Goal: Task Accomplishment & Management: Complete application form

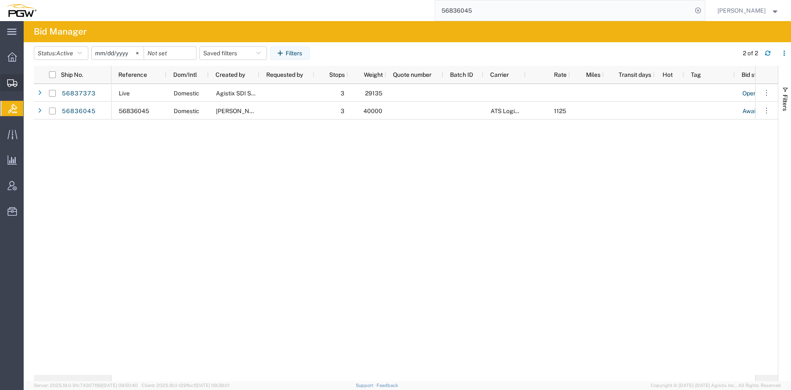
click at [11, 89] on div at bounding box center [12, 82] width 24 height 17
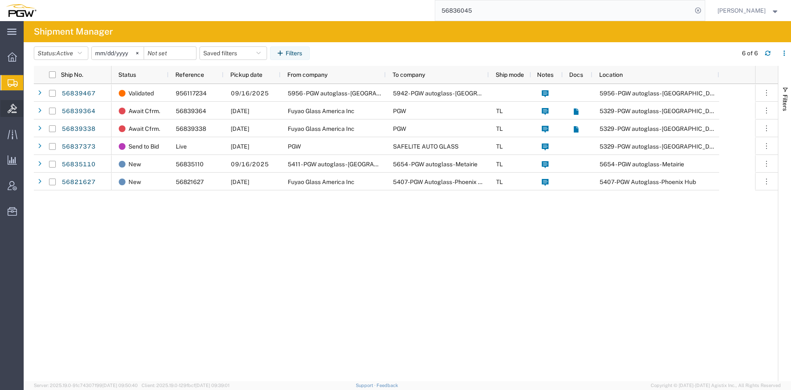
click at [14, 108] on icon at bounding box center [12, 108] width 9 height 9
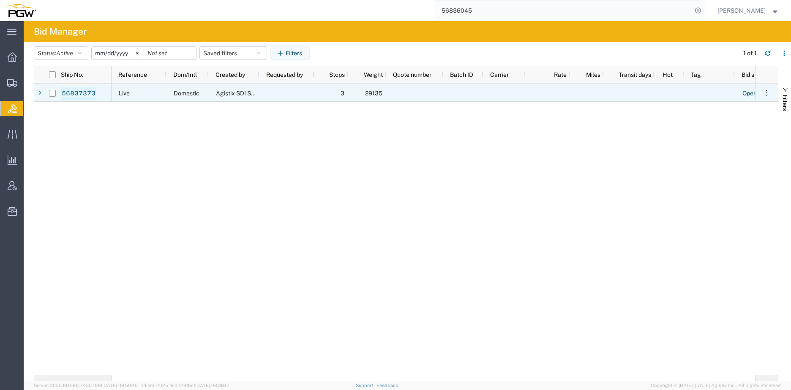
click at [87, 93] on link "56837373" at bounding box center [78, 94] width 35 height 14
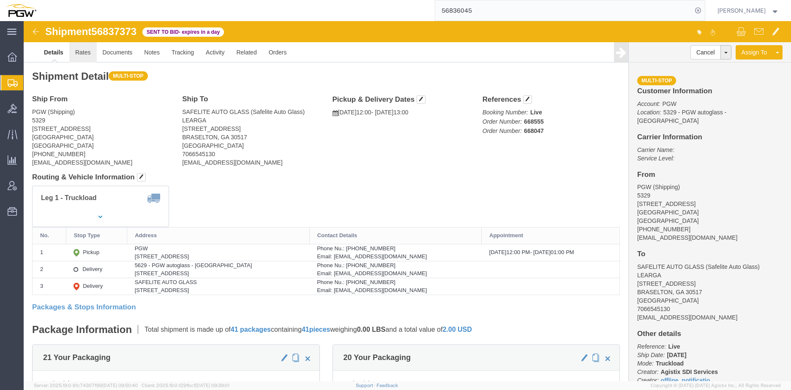
click link "Rates"
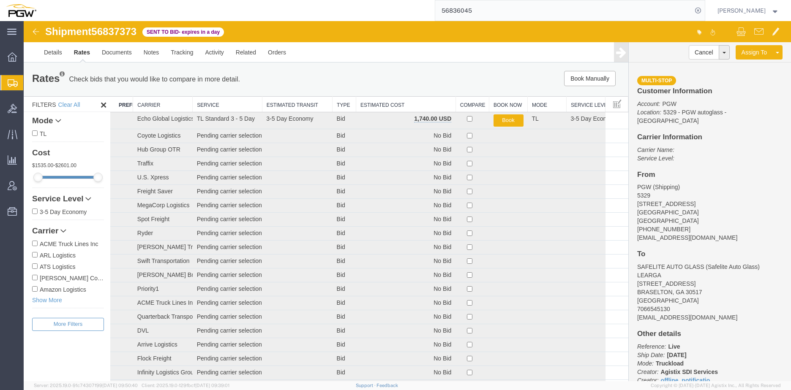
click at [372, 101] on th "Estimated Cost" at bounding box center [406, 105] width 100 height 16
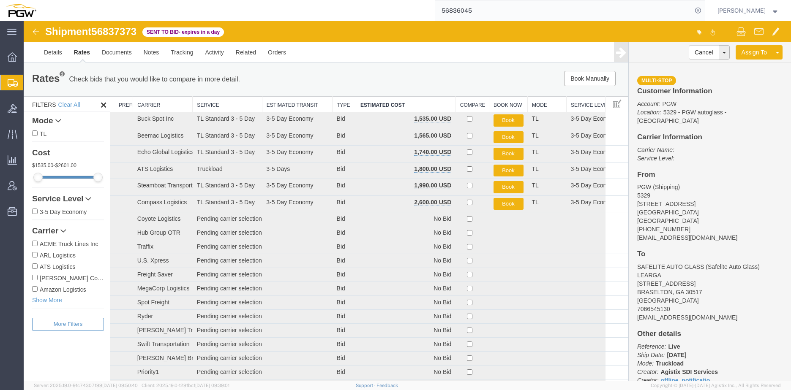
click at [0, 0] on span "Create from Template" at bounding box center [0, 0] width 0 height 0
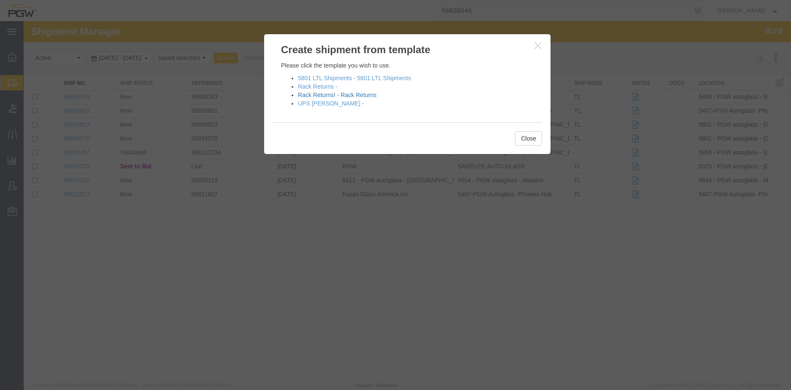
click at [354, 96] on link "Rack Returns! - Rack Returns" at bounding box center [337, 95] width 79 height 7
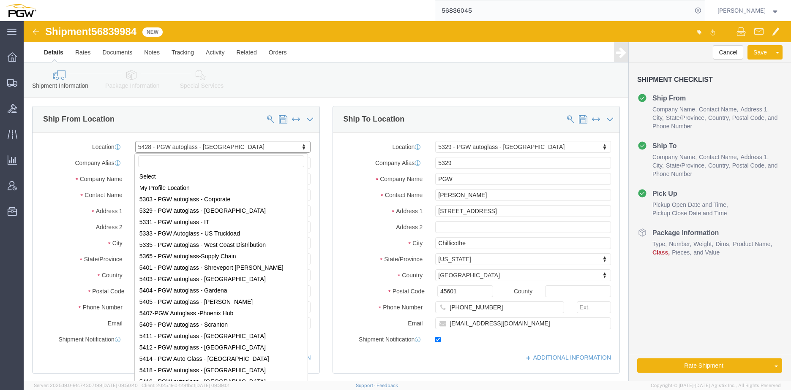
scroll to position [70, 0]
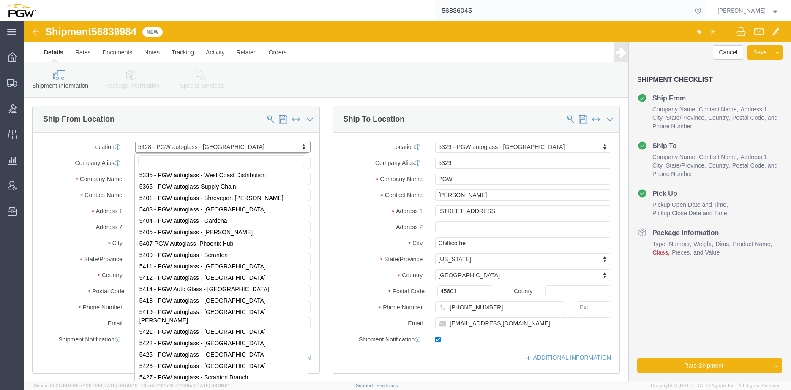
select select "28281"
select select "28253"
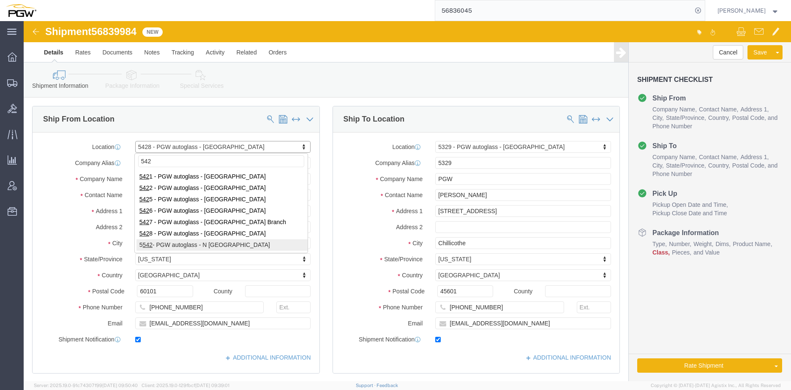
type input "542"
select select "28361"
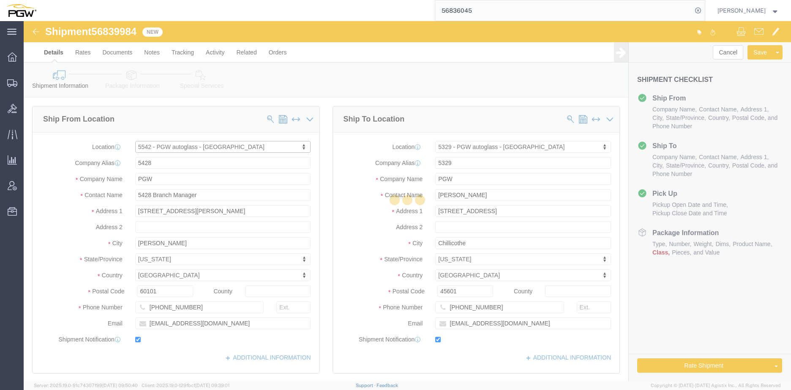
type input "5542"
type input "5542 Branch Manager"
type input "4550 Rivers Avenue"
type input "North Charleston"
type input "29405"
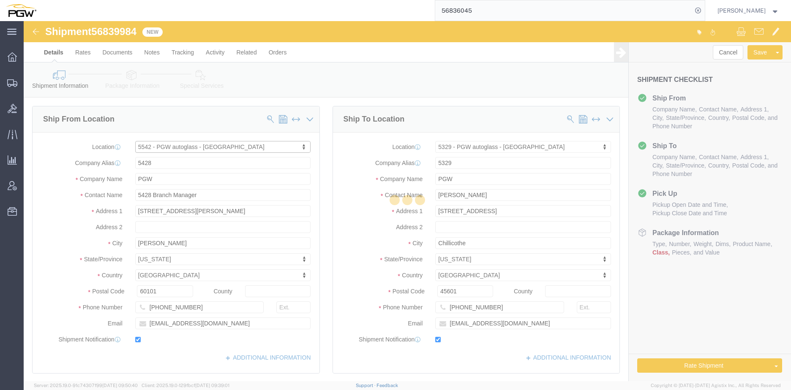
type input "843-552-2389"
type input "lkqsp_o_pm_5542@pgwag.com"
select select "SC"
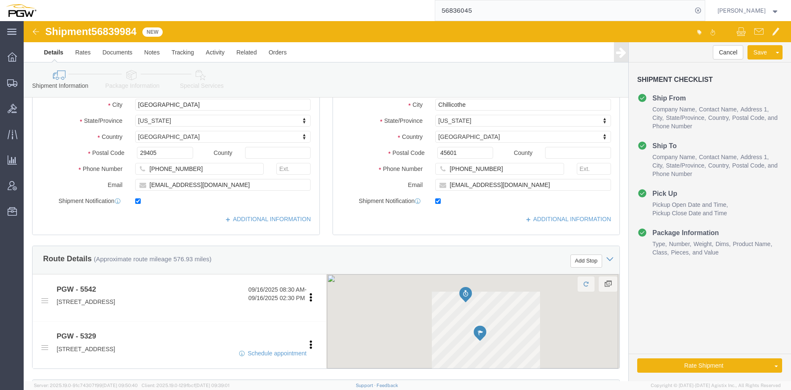
scroll to position [211, 0]
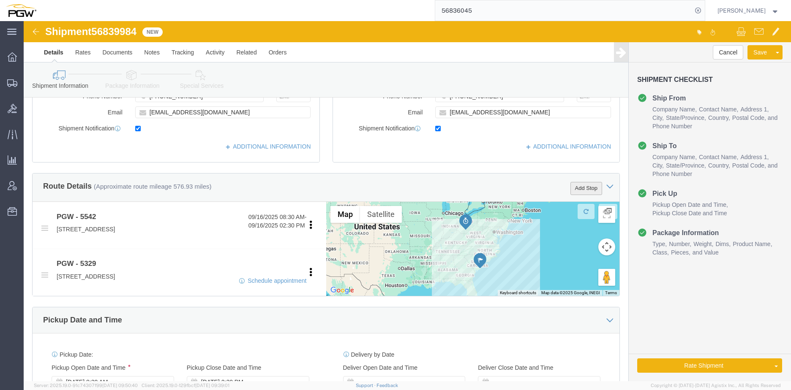
click button "Add Stop"
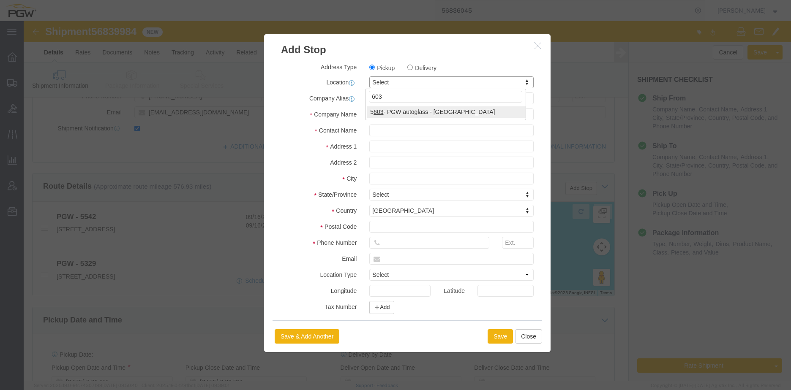
type input "603"
select select "28405"
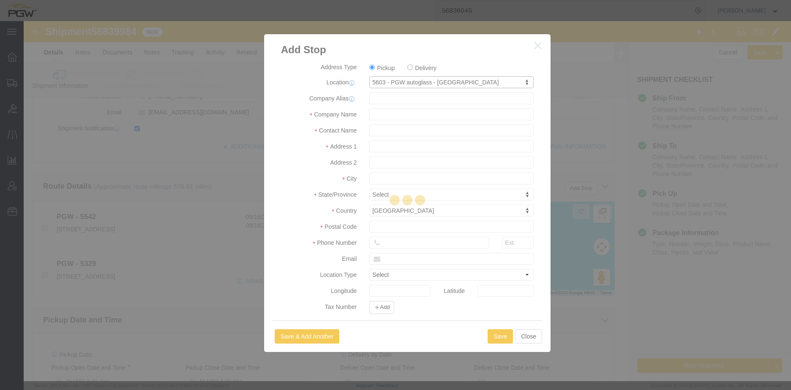
type input "5603"
type input "PGW"
type input "5603 Branch Manager"
type input "116 Liberty Rd NE"
type input "Roanoke"
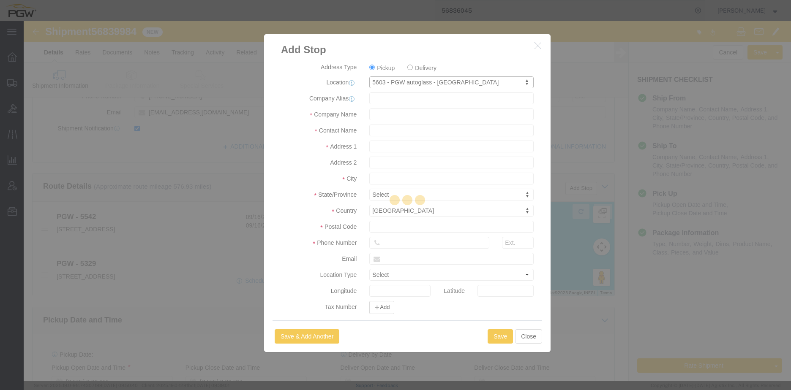
type input "24012"
type input "540-563-1482"
type input "lkqsp_o_pm_5603@pgwag.com"
checkbox input "true"
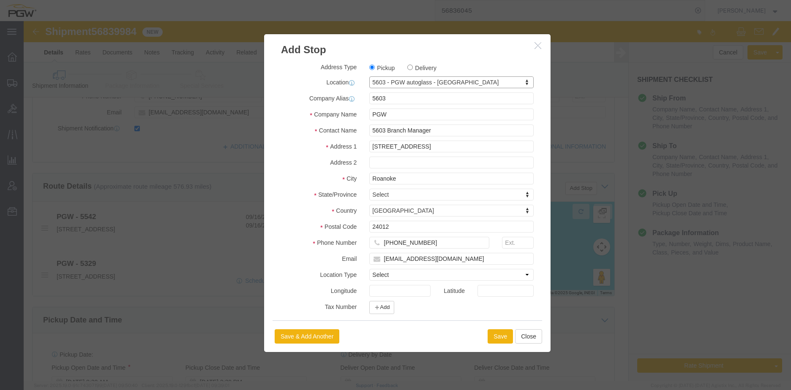
select select "VA"
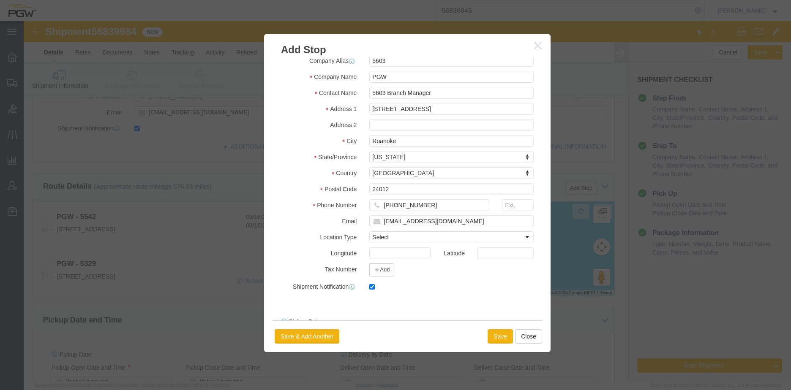
scroll to position [88, 0]
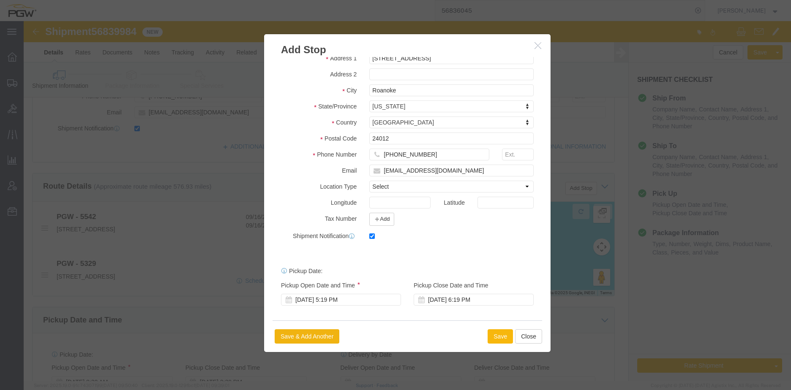
click button "Save"
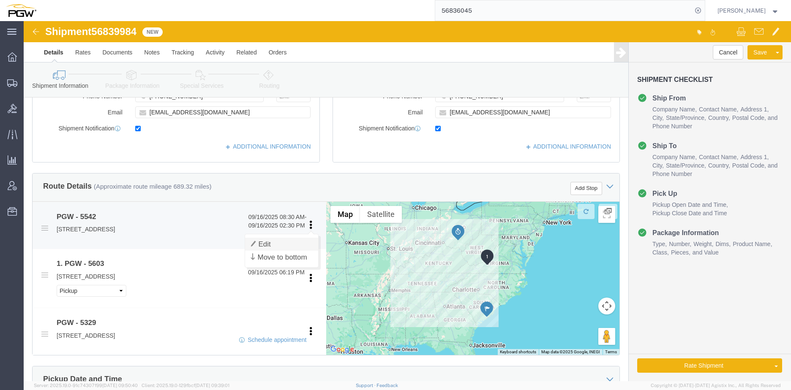
click link "Edit"
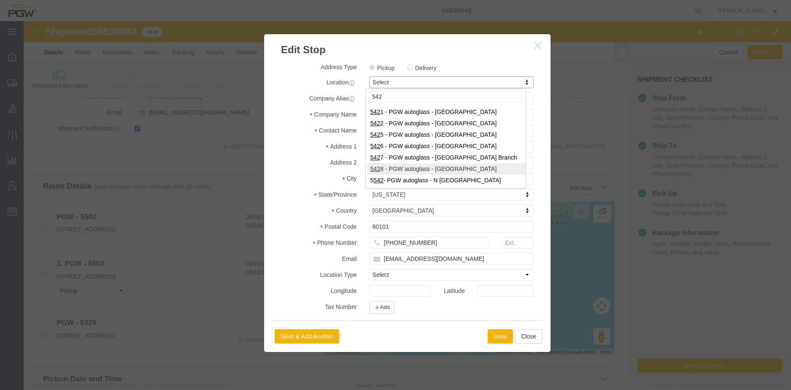
type input "542"
select select "28361"
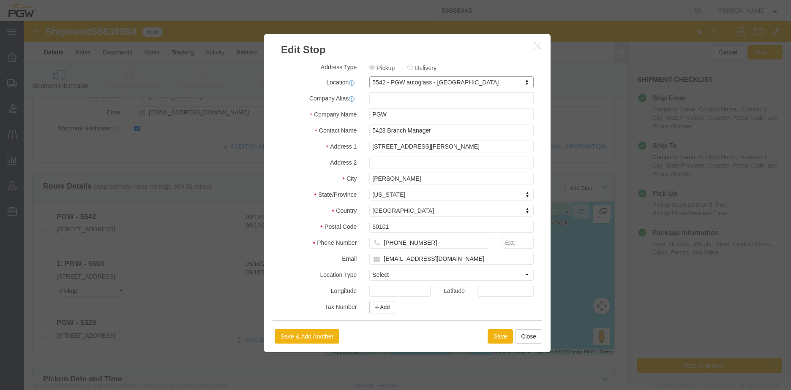
type input "5542"
type input "5542 Branch Manager"
type input "4550 Rivers Avenue"
type input "North Charleston"
type input "29405"
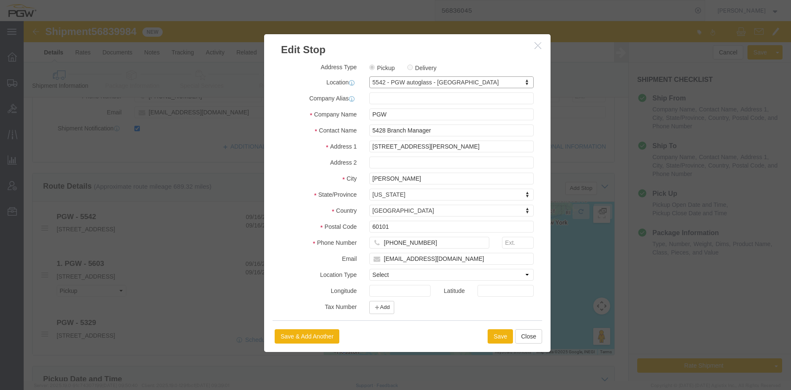
type input "843-552-2389"
type input "lkqsp_o_pm_5542@pgwag.com"
select select "SC"
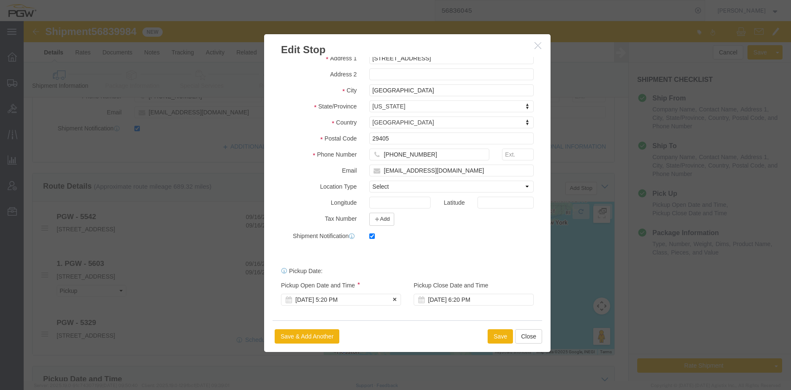
click div "Sep 16 2025 5:20 PM"
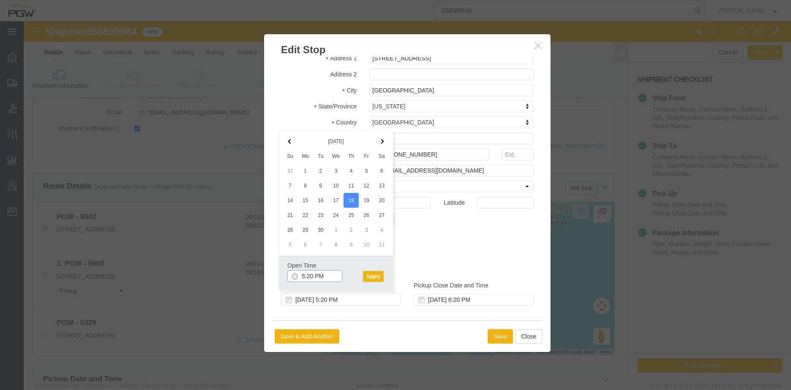
click input "5:20 PM"
type input "10:00 AM"
click button "Apply"
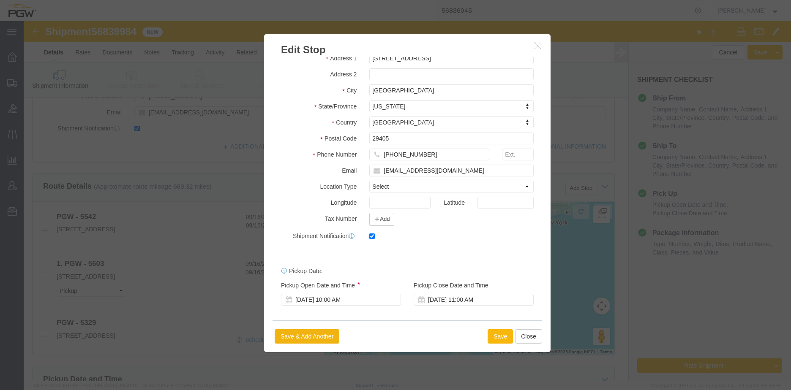
click button "Save"
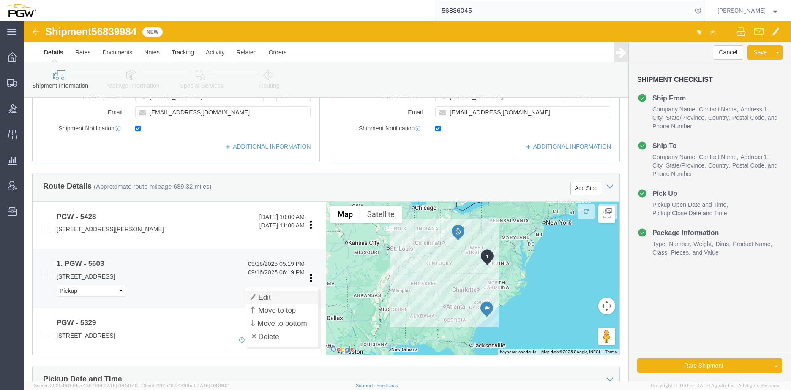
click link "Edit"
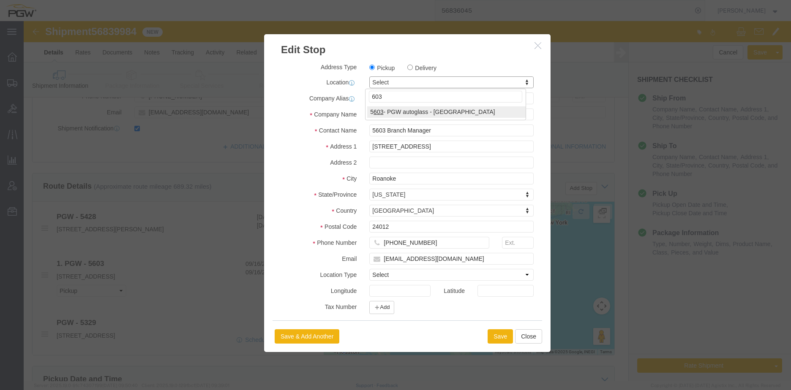
type input "603"
select select "28405"
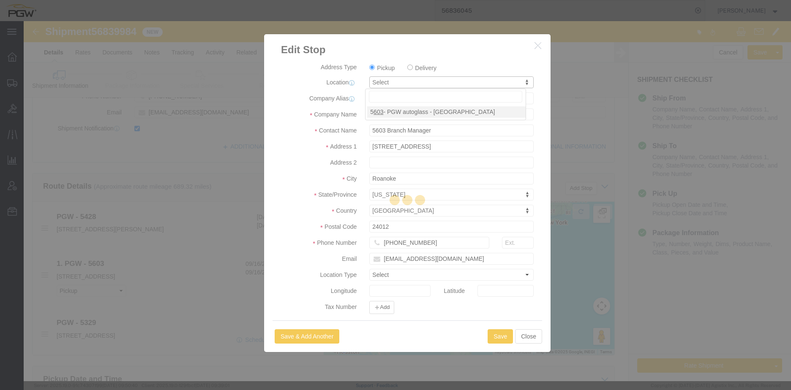
type input "5603"
select select "VA"
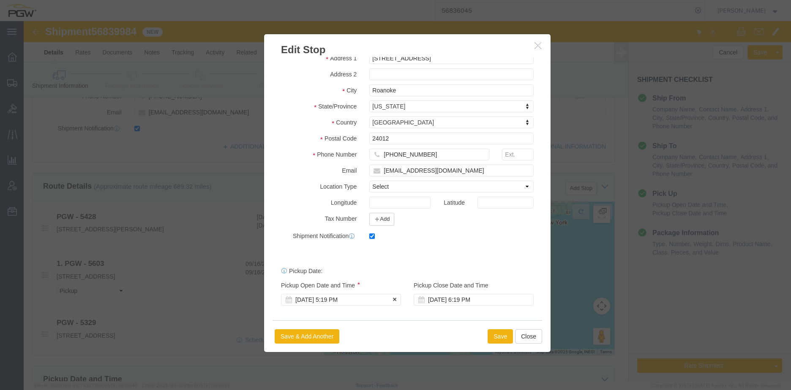
click div "Sep 16 2025 5:19 PM"
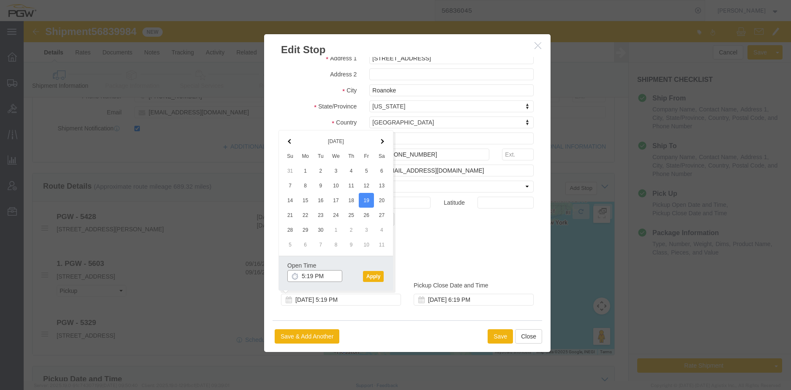
click input "5:19 PM"
type input "8:00 AM"
click button "Apply"
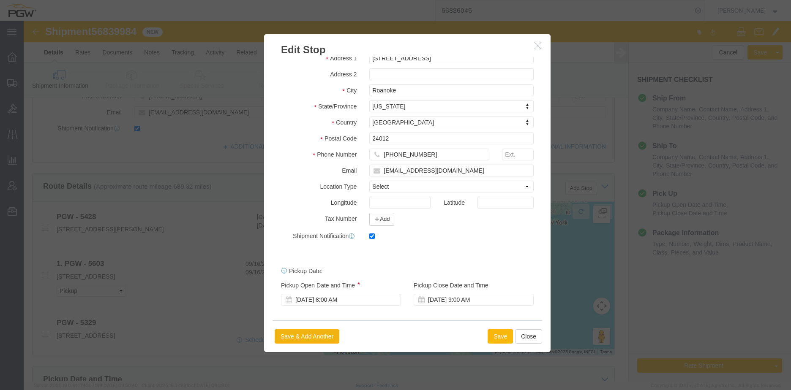
click button "Save"
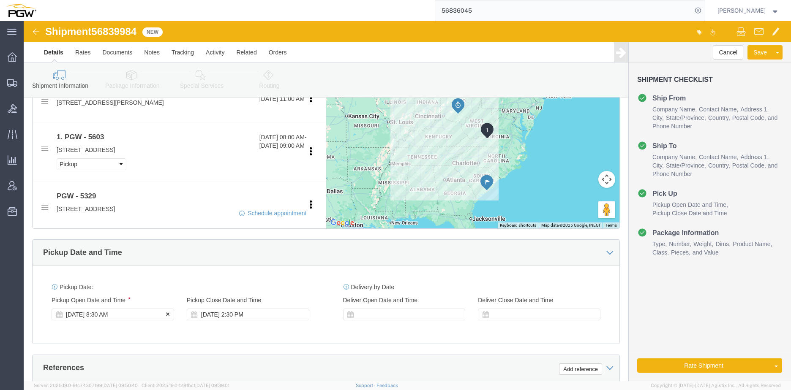
click div "Sep 16 2025 8:30 AM"
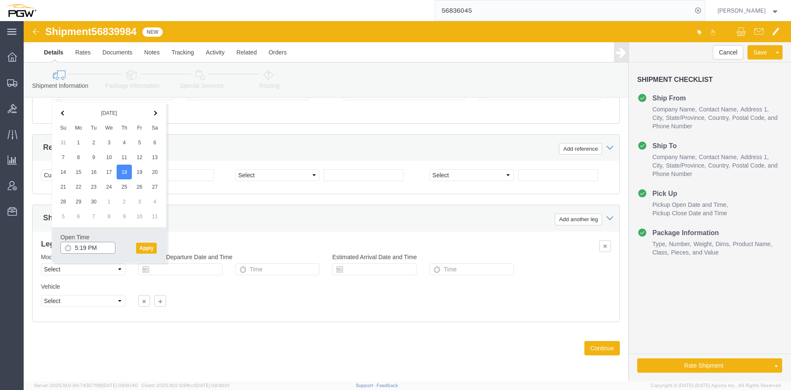
click input "5:19 PM"
type input "10:00 AM"
click button "Apply"
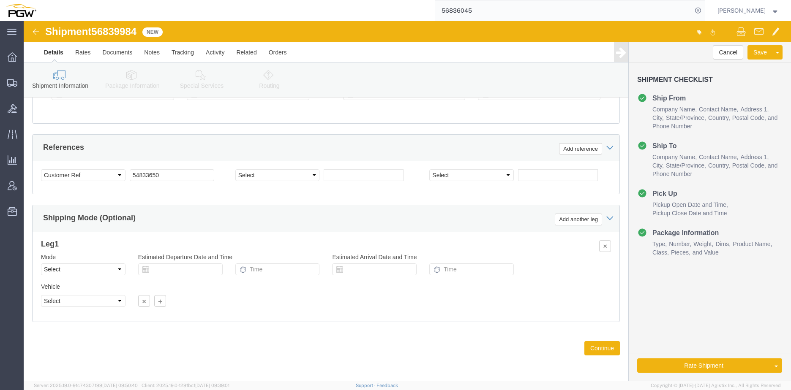
click span "56839984"
copy span "56839984"
click input "54833650"
drag, startPoint x: 146, startPoint y: 154, endPoint x: 89, endPoint y: 156, distance: 56.6
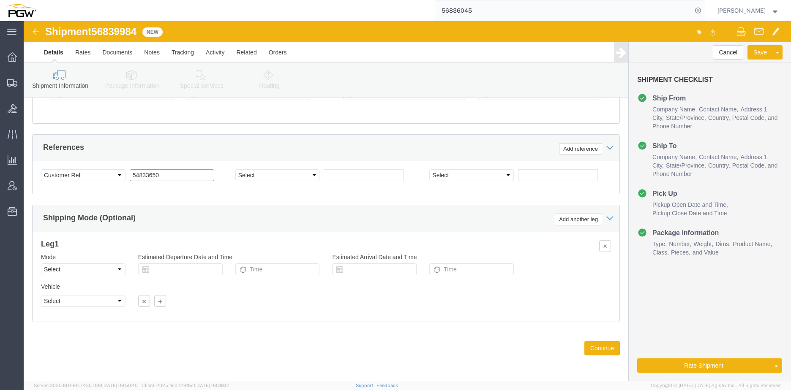
click div "Select Account Type Activity ID Airline Appointment Number ASN Batch Request # …"
paste input "6839984"
click input "56839984"
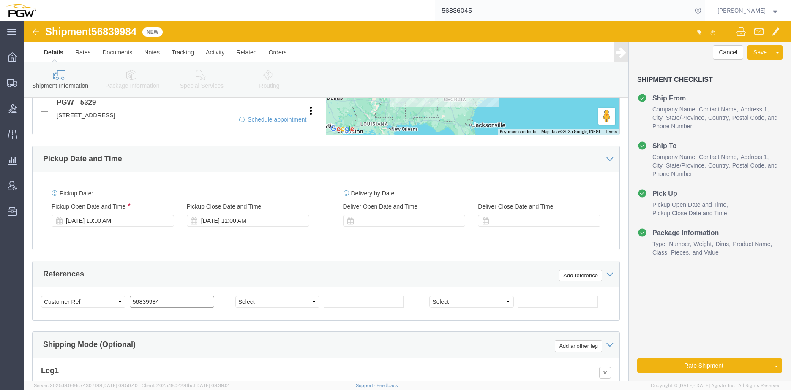
scroll to position [390, 0]
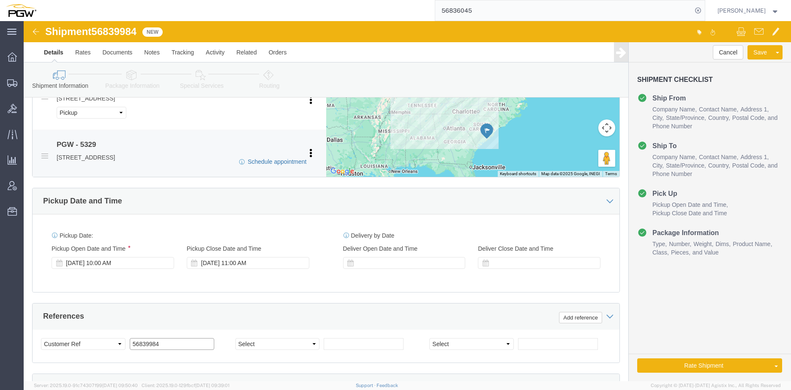
type input "56839984"
click link "Schedule appointment"
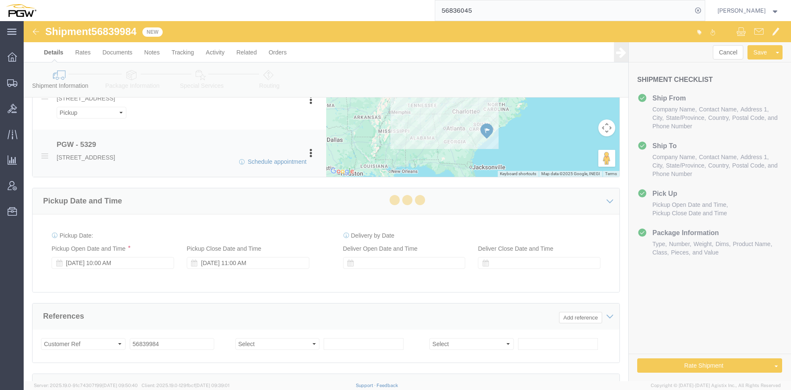
type input "delivery 56839984"
type input "09/18/2025"
type input "12:00 PM"
type input "56839984"
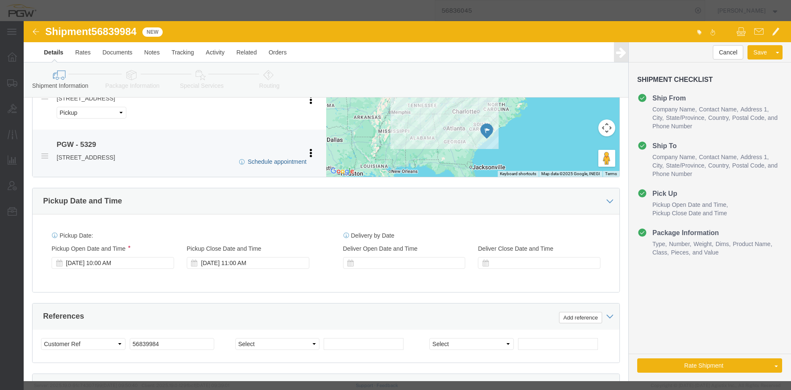
select select
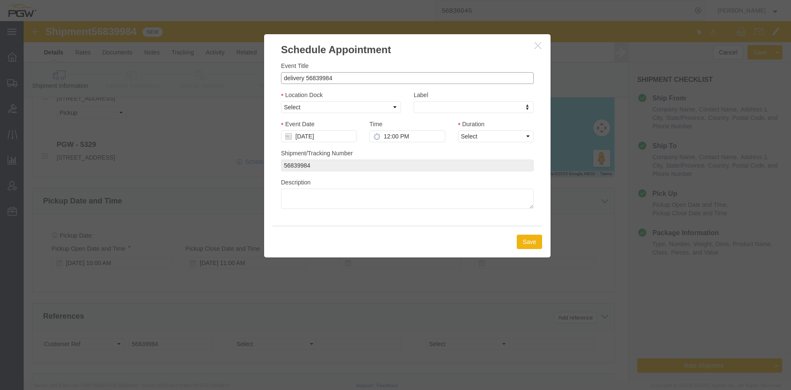
drag, startPoint x: 280, startPoint y: 57, endPoint x: 221, endPoint y: 57, distance: 58.7
click div "Schedule Appointment Event Title delivery 56839984 Location Dock Select Glass L…"
click input "delivery 56839984"
drag, startPoint x: 280, startPoint y: 56, endPoint x: 223, endPoint y: 50, distance: 56.9
click div "Schedule Appointment Event Title delivery 56839984 Location Dock Select Glass L…"
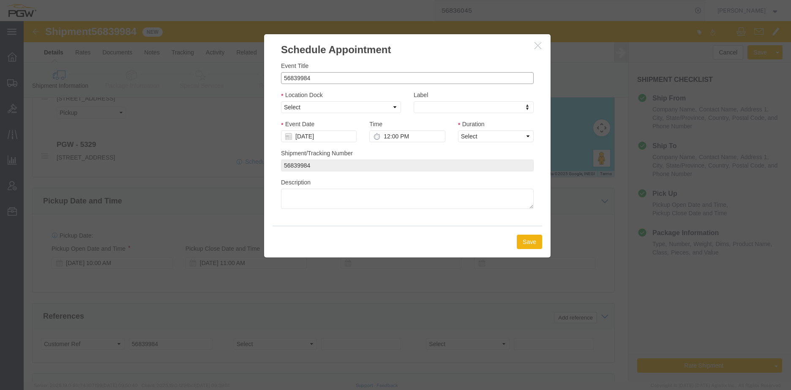
click input "56839984"
type input "56839984 - N Charleston / Roanoke"
click select "Select Glass LTL Sundries Outbound Racks"
select select "3"
click select "Select Glass LTL Sundries Outbound Racks"
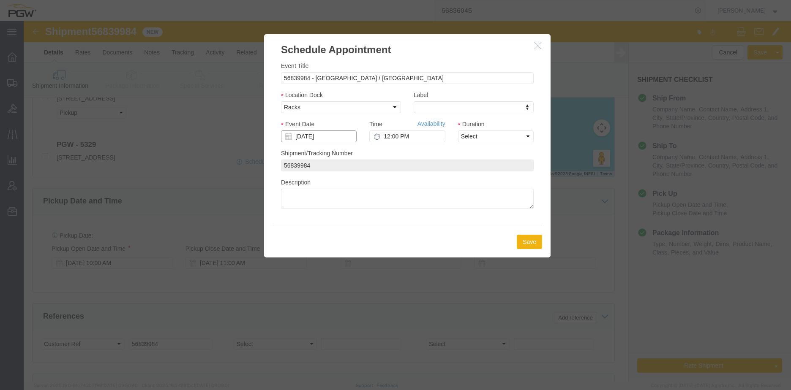
click input "09/18/2025"
click td "22"
type input "[DATE]"
click input "12:00 PM"
type input "12:00 AM"
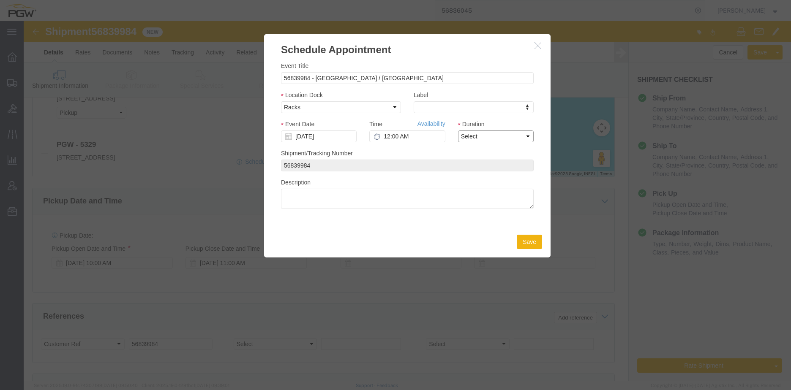
click select "Select 15 min 30 min 45 min 1 hr 2 hr 3 hr 4 hr"
select select "60"
click select "Select 15 min 30 min 45 min 1 hr 2 hr 3 hr 4 hr"
click button "Save"
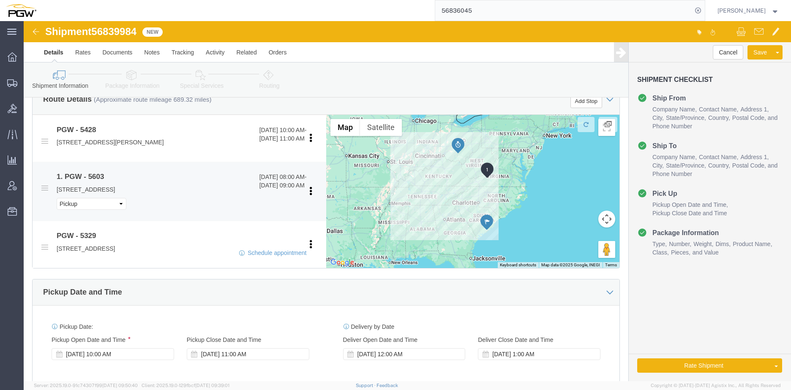
scroll to position [263, 0]
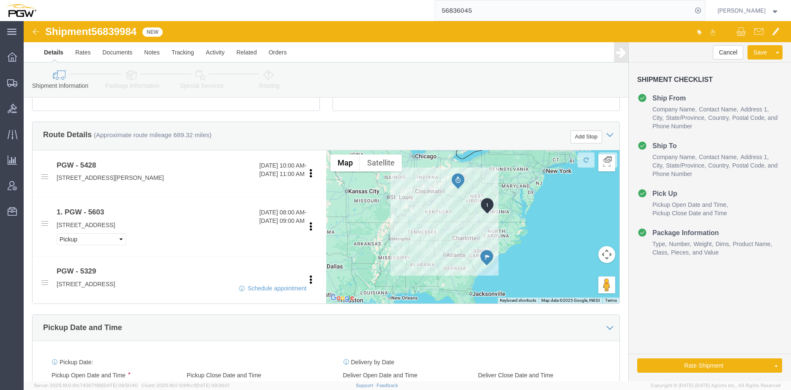
click icon
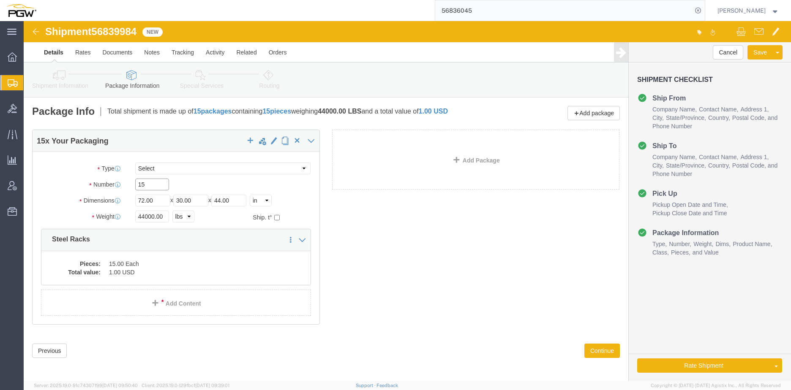
drag, startPoint x: 127, startPoint y: 161, endPoint x: 99, endPoint y: 159, distance: 28.3
click div "Package Type Select Bale(s) Basket(s) Bolt(s) Bottle(s) Buckets Bulk Bundle(s) …"
type input "5"
click input "44000.00"
drag, startPoint x: 140, startPoint y: 195, endPoint x: 45, endPoint y: 185, distance: 95.5
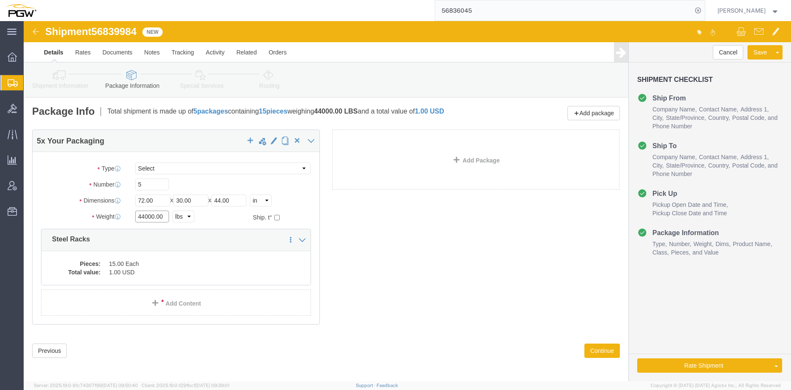
click div "Package Type Select Bale(s) Basket(s) Bolt(s) Bottle(s) Buckets Bulk Bundle(s) …"
type input "14000.00"
click dd "15.00 Each"
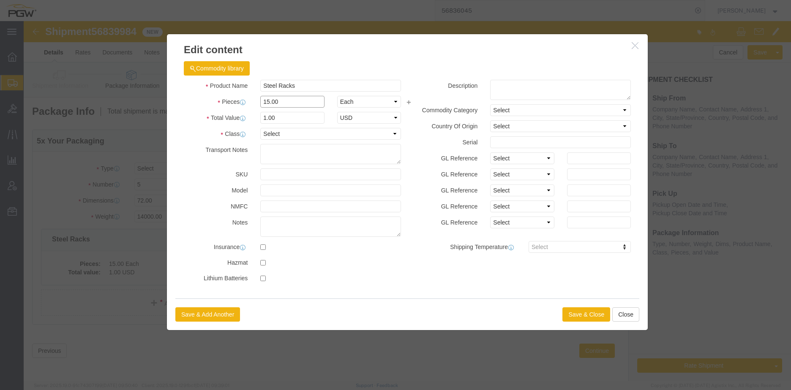
click div "Pieces 15.00 Select Bag Barrels 100Board Feet Bottle Box Blister Pack Carats Ca…"
type input "5.00"
drag, startPoint x: 248, startPoint y: 111, endPoint x: 263, endPoint y: 99, distance: 18.9
click input "0.33"
drag, startPoint x: 269, startPoint y: 99, endPoint x: 172, endPoint y: 98, distance: 96.8
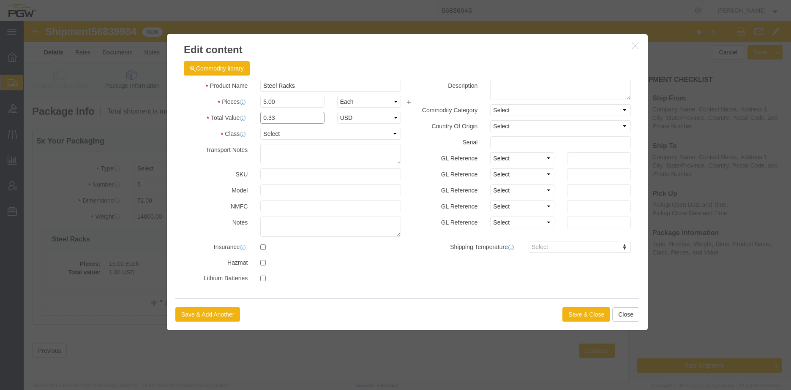
click div "Total Value 0.33 Select ADP AED AFN ALL AMD AOA ARS ATS AUD AWG AZN BAM BBD BDT…"
type input "1.00"
click button "Save & Close"
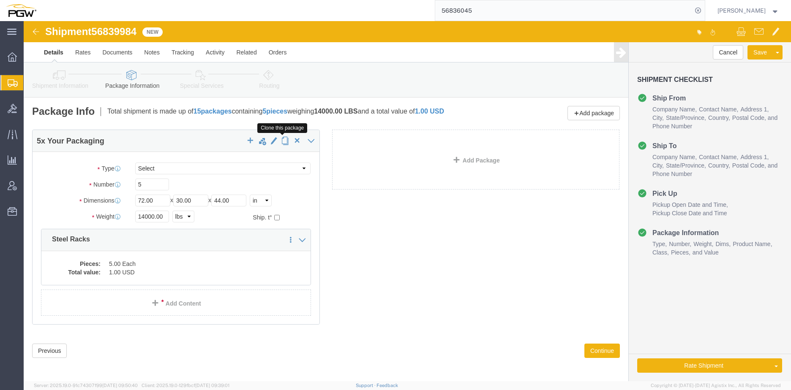
click span "button"
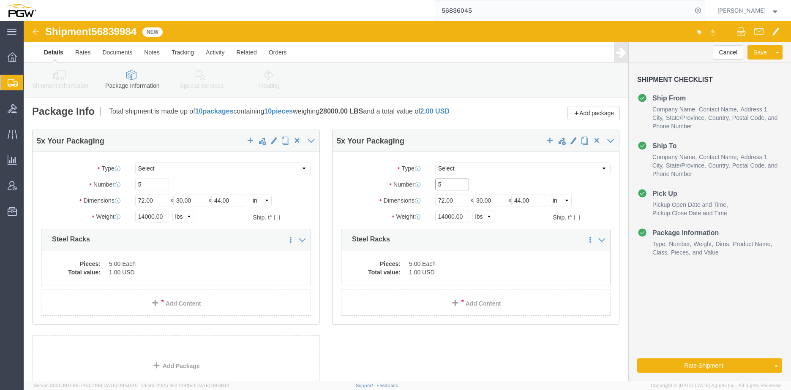
drag, startPoint x: 419, startPoint y: 167, endPoint x: 338, endPoint y: 169, distance: 80.7
click div "Number 5"
type input "8"
click input "14000.00"
drag, startPoint x: 434, startPoint y: 202, endPoint x: 203, endPoint y: 198, distance: 231.1
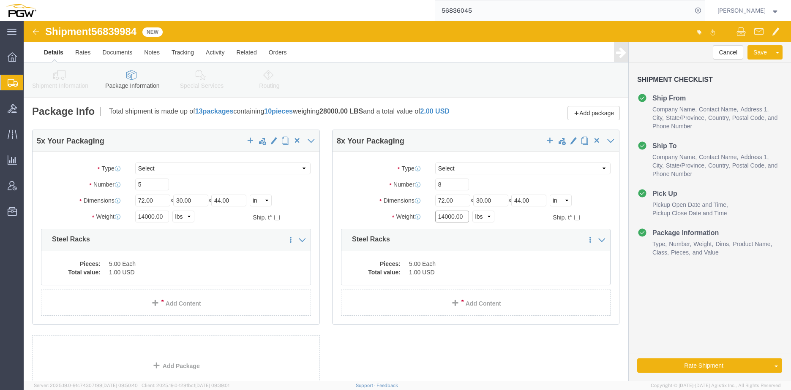
click div "5 x Your Packaging Package Type Select Bale(s) Basket(s) Bolt(s) Bottle(s) Buck…"
click input "14000.00"
drag, startPoint x: 439, startPoint y: 203, endPoint x: 345, endPoint y: 199, distance: 93.9
click div "Weight 14000.00 Select kgs lbs Ship. t°"
type input "23000.00"
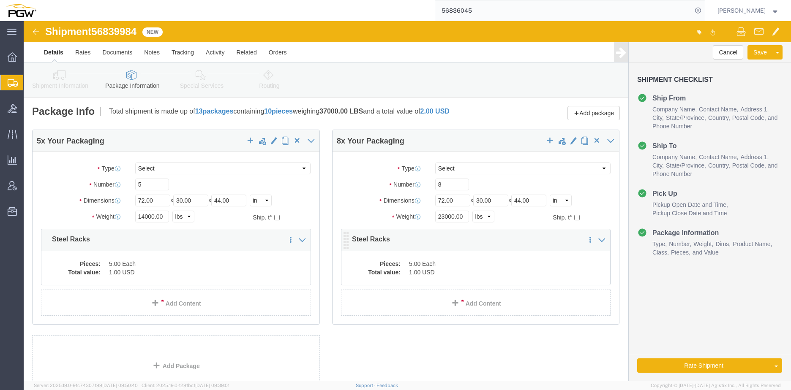
click dd "5.00 Each"
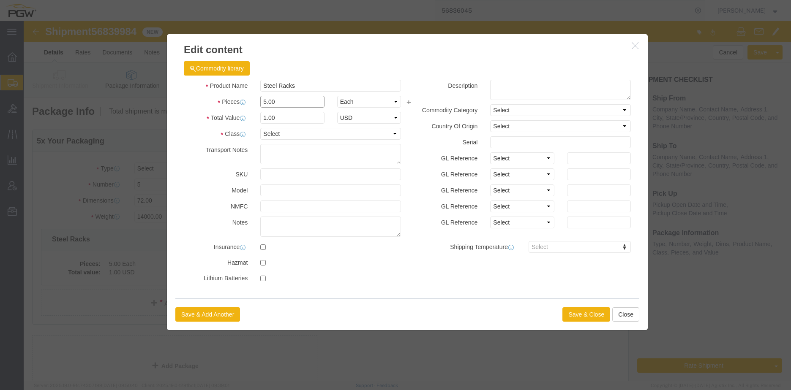
drag, startPoint x: 252, startPoint y: 80, endPoint x: 74, endPoint y: 68, distance: 179.1
click div "Edit content Commodity library Product Name Steel Racks Pieces 5.00 Select Bag …"
type input "8.00"
click input "1.6"
drag, startPoint x: 259, startPoint y: 98, endPoint x: 182, endPoint y: 93, distance: 77.1
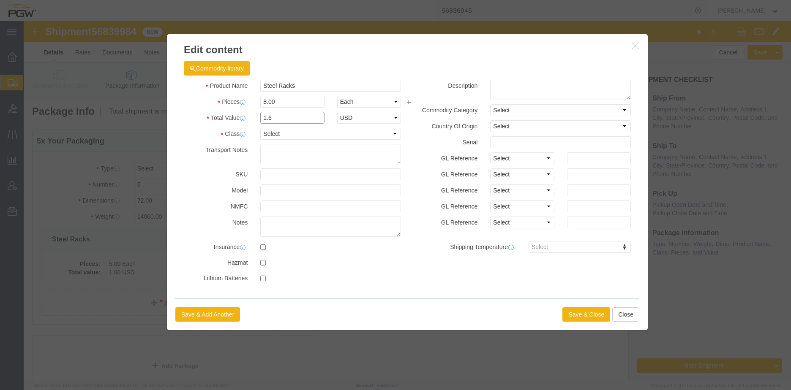
click div "Total Value 1.6 Select ADP AED AFN ALL AMD AOA ARS ATS AUD AWG AZN BAM BBD BDT …"
type input "1.00"
click button "Save & Close"
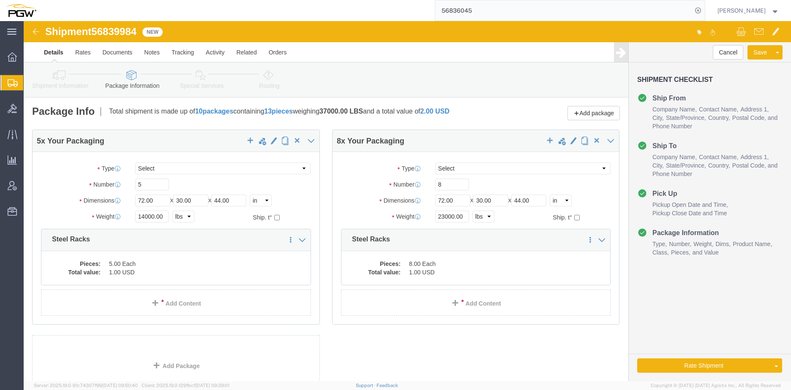
click icon
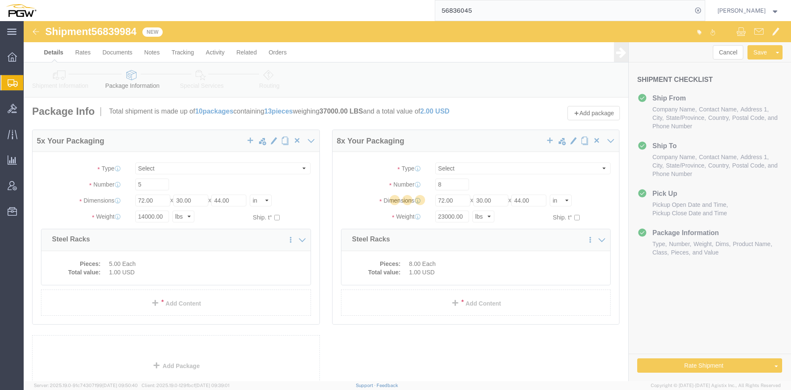
select select
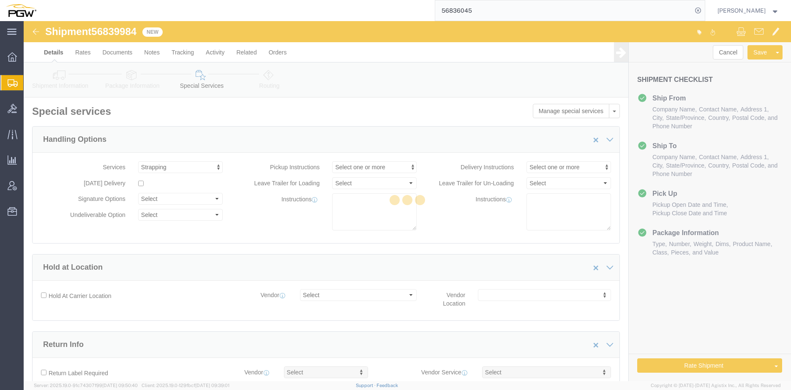
select select "COSTCENTER"
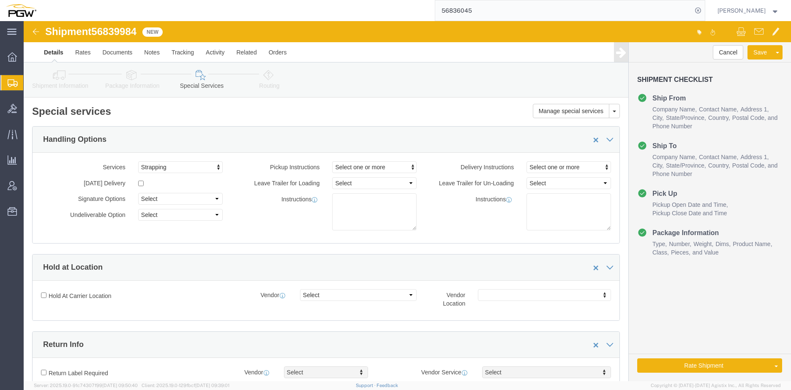
scroll to position [307, 0]
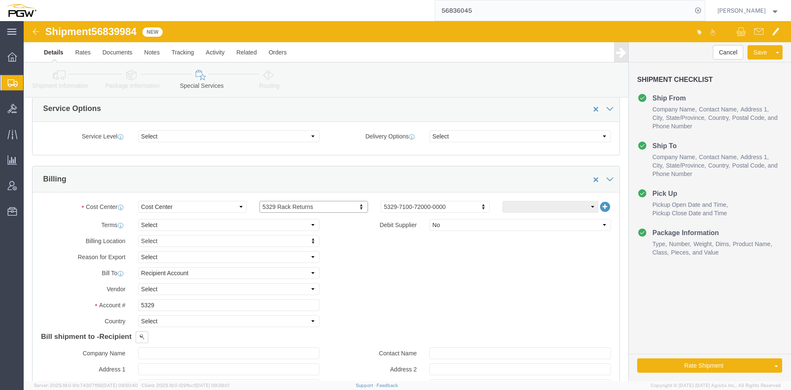
click icon
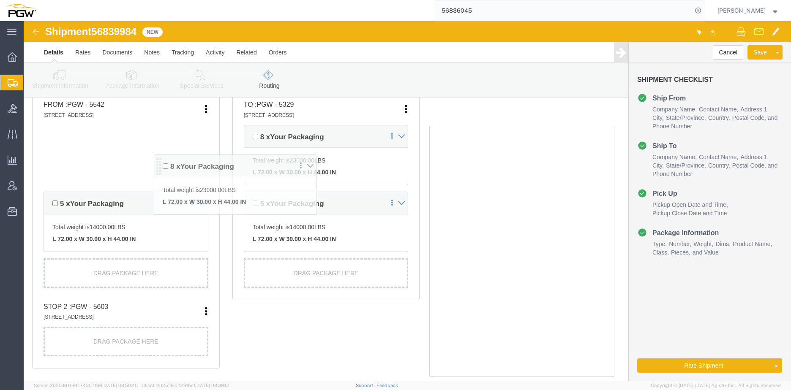
scroll to position [294, 0]
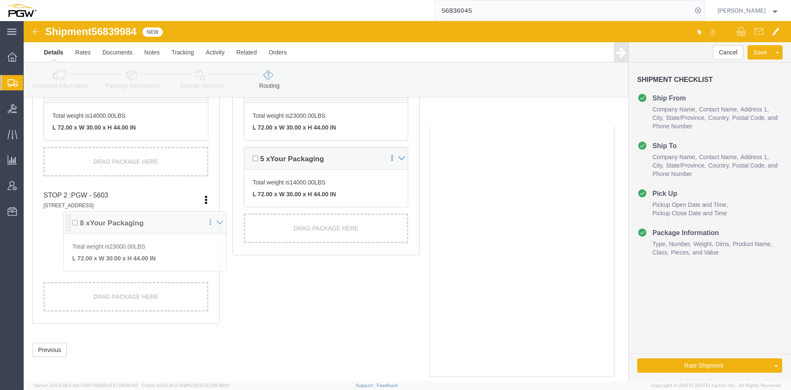
drag, startPoint x: 27, startPoint y: 153, endPoint x: 46, endPoint y: 205, distance: 55.6
click div "Pickups + Add Stop From : PGW - 5542 4550 Rivers Avenue, North Charleston, SC, …"
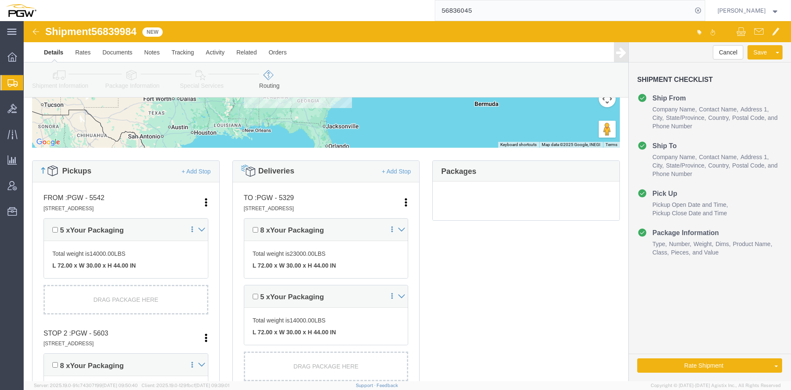
scroll to position [0, 0]
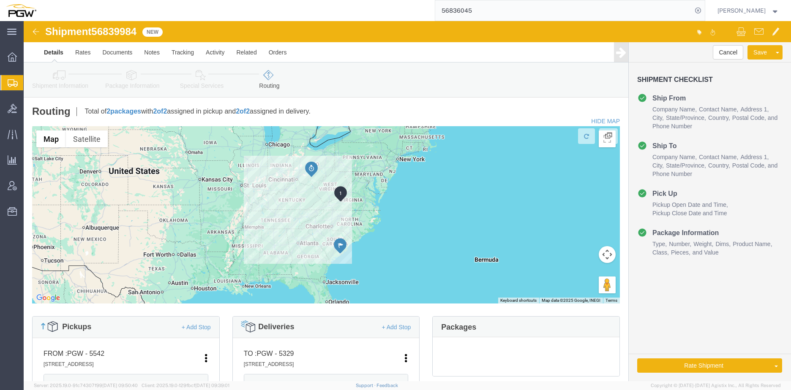
click icon
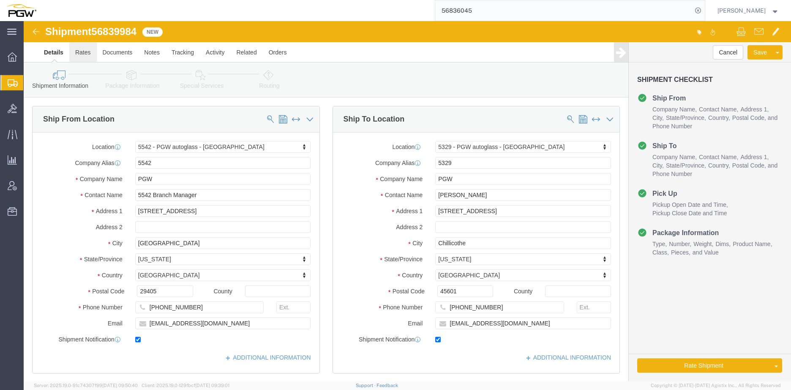
click link "Rates"
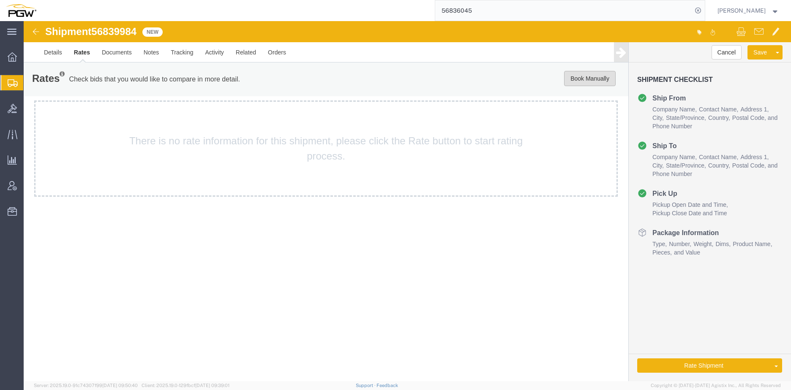
click at [580, 78] on button "Book Manually" at bounding box center [590, 78] width 52 height 15
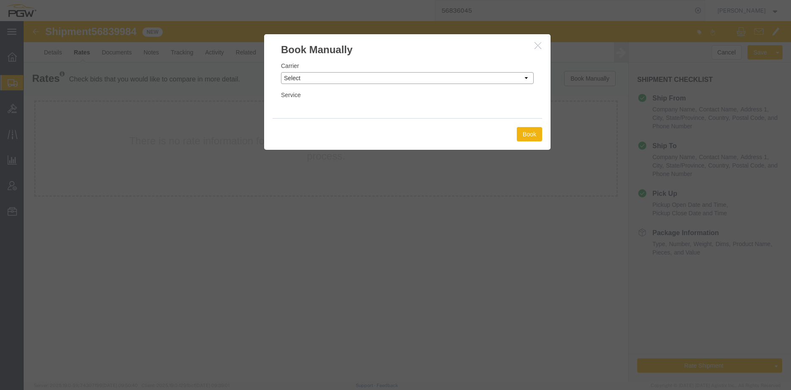
click at [324, 75] on select "Select Add New Carrier (and default service) A. [PERSON_NAME] Inc ABF Freight S…" at bounding box center [407, 78] width 253 height 12
select select "4776"
click at [281, 72] on select "Select Add New Carrier (and default service) A. [PERSON_NAME] Inc ABF Freight S…" at bounding box center [407, 78] width 253 height 12
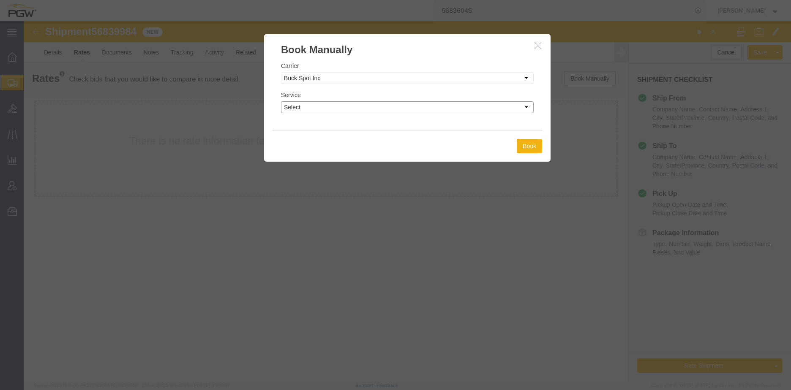
click at [328, 106] on select "Select TL Standard 3 - 5 Day" at bounding box center [407, 107] width 253 height 12
select select "14292"
click at [281, 101] on select "Select TL Standard 3 - 5 Day" at bounding box center [407, 107] width 253 height 12
click at [531, 152] on button "Book" at bounding box center [529, 146] width 25 height 14
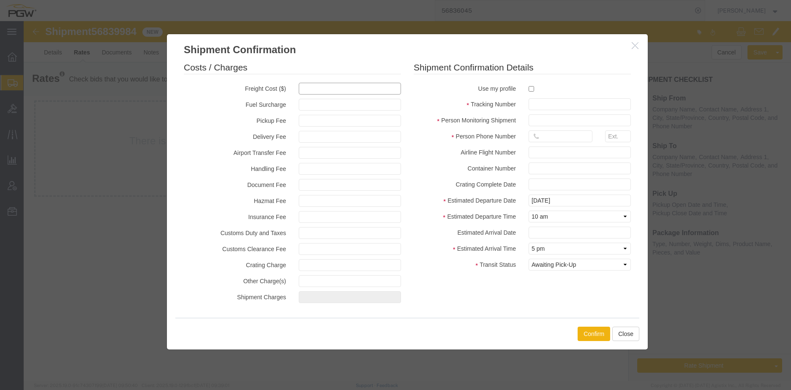
click at [318, 88] on input "text" at bounding box center [350, 89] width 102 height 12
type input "1547.04"
type input "1,547.04"
click at [529, 89] on input "checkbox" at bounding box center [531, 88] width 5 height 5
checkbox input "true"
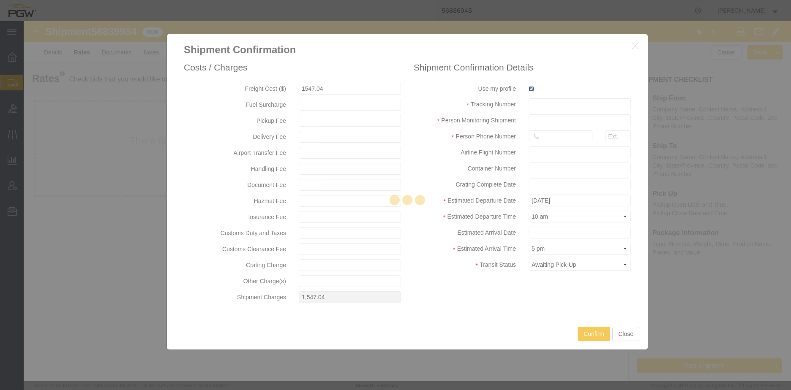
type input "[PERSON_NAME]"
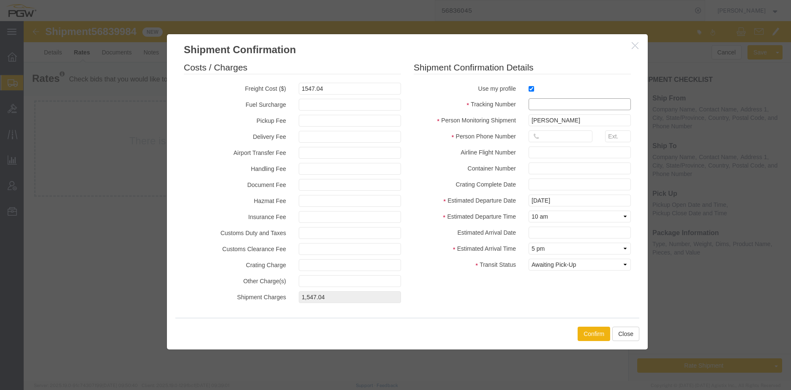
click at [539, 105] on input "text" at bounding box center [580, 104] width 102 height 12
paste input "56839984"
type input "56839984"
click at [546, 137] on input "text" at bounding box center [561, 137] width 64 height 12
type input "7402538648"
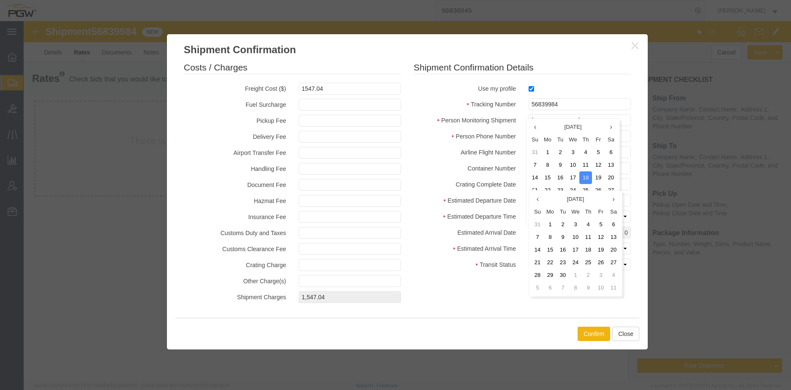
click at [501, 207] on div "Estimated Departure Date 09/18/2025" at bounding box center [522, 201] width 230 height 12
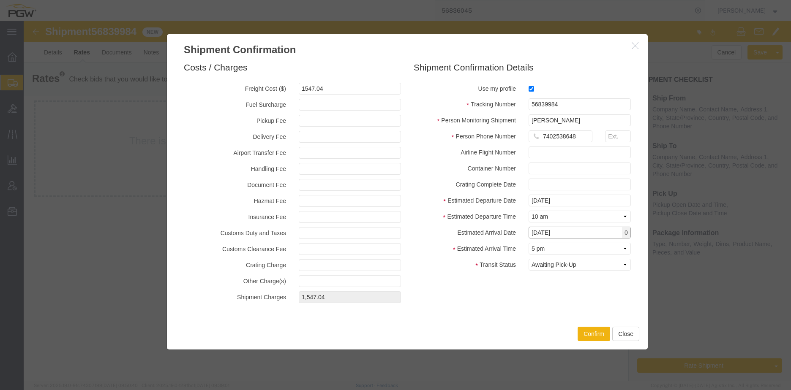
click at [554, 234] on input "09/18/2025" at bounding box center [580, 233] width 102 height 12
click at [553, 190] on td "22" at bounding box center [550, 190] width 13 height 13
type input "[DATE]"
click at [553, 248] on select "Select Midnight 1 am 2 am 3 am 4 am 5 am 6 am 7 am 8 am 9 am 10 am 11 am 12 Noo…" at bounding box center [580, 249] width 102 height 12
select select "2400"
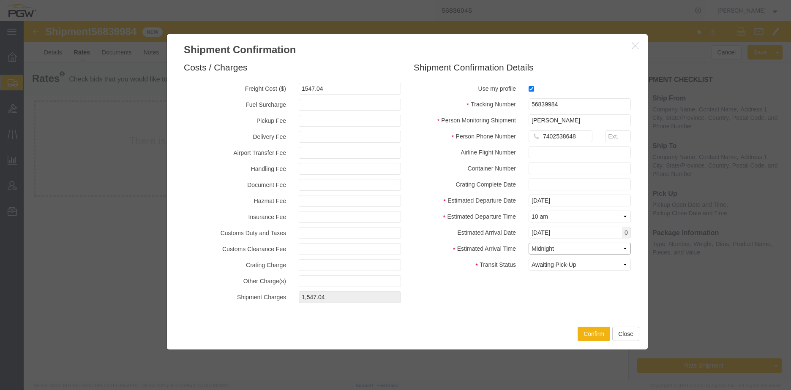
click at [529, 243] on select "Select Midnight 1 am 2 am 3 am 4 am 5 am 6 am 7 am 8 am 9 am 10 am 11 am 12 Noo…" at bounding box center [580, 249] width 102 height 12
click at [591, 333] on button "Confirm" at bounding box center [594, 334] width 33 height 14
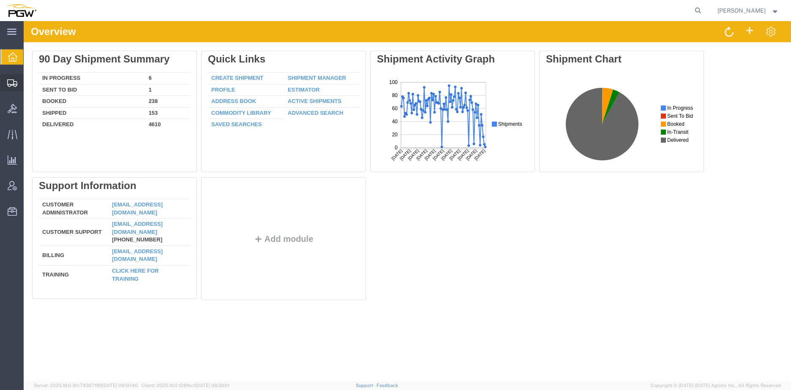
click at [0, 0] on span "Create from Template" at bounding box center [0, 0] width 0 height 0
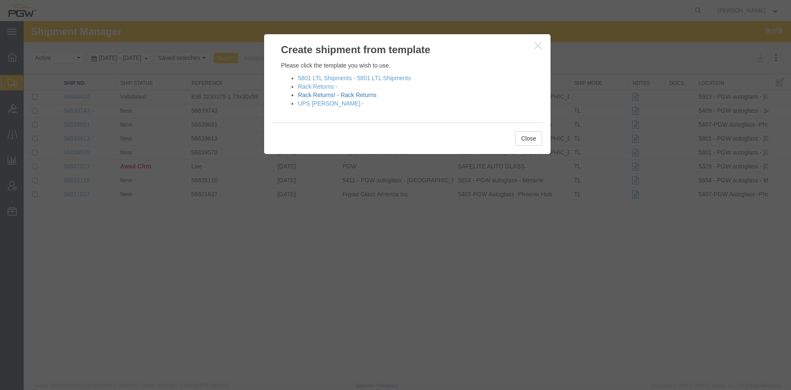
click at [332, 95] on link "Rack Returns! - Rack Returns" at bounding box center [337, 95] width 79 height 7
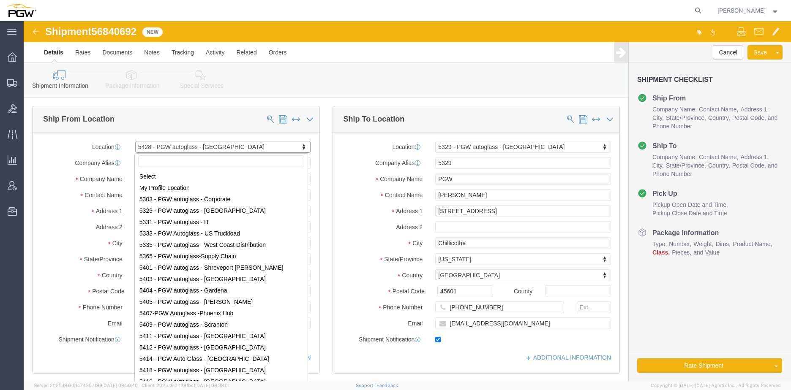
scroll to position [70, 0]
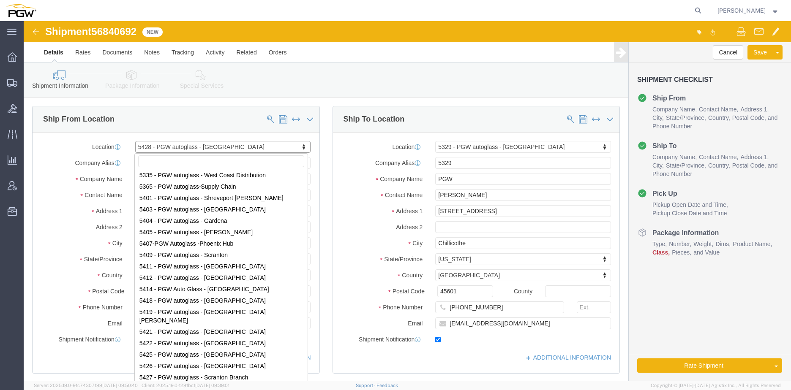
select select "28281"
select select "28253"
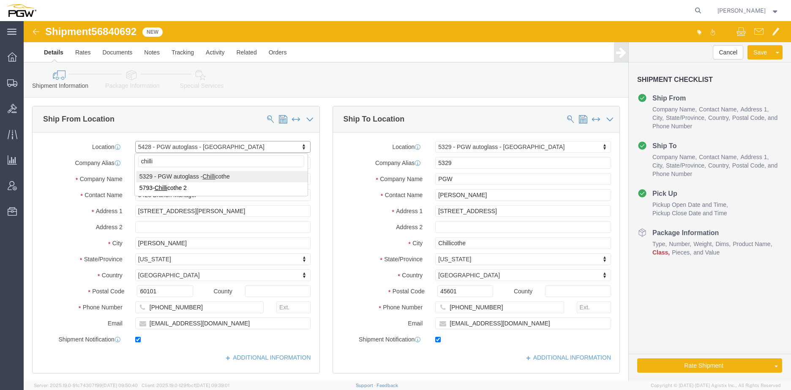
type input "chilli"
select select "28253"
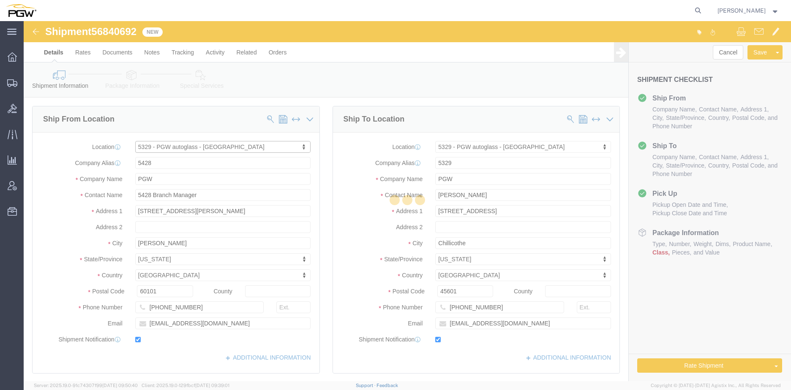
type input "5329"
type input "[PERSON_NAME]"
type input "[STREET_ADDRESS]"
type input "Chillicothe"
type input "45601"
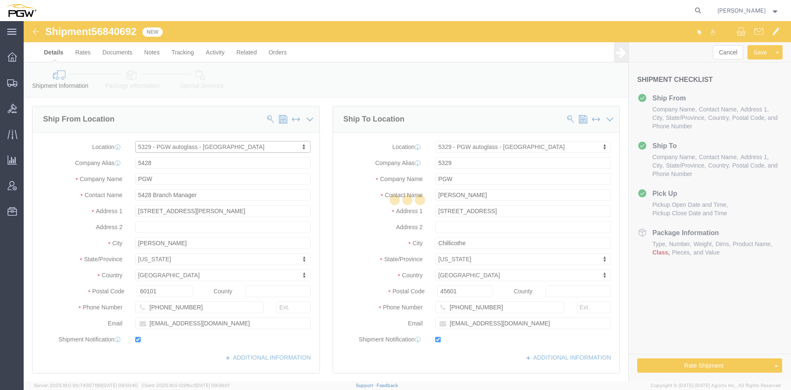
type input "[PHONE_NUMBER]"
type input "[EMAIL_ADDRESS][DOMAIN_NAME]"
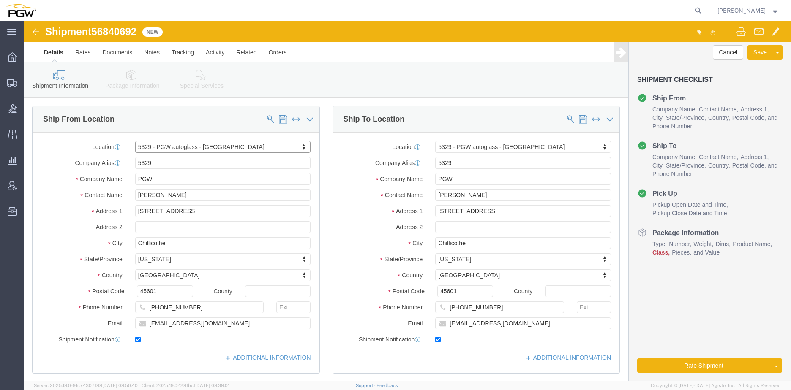
select select "OH"
type input "fort wort"
select select "62891"
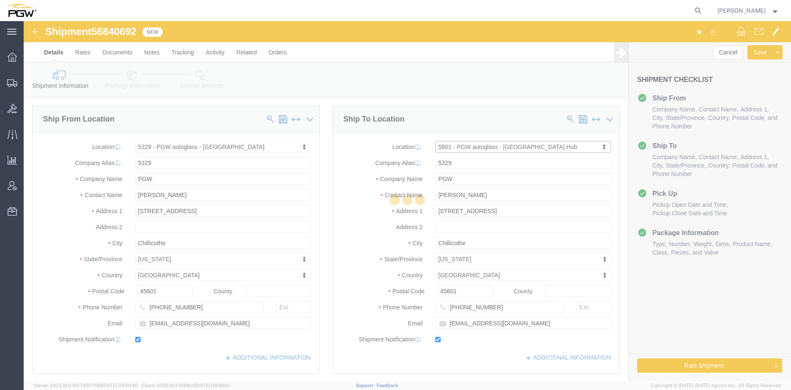
type input "5801"
type input "5801 Branch Manager"
type input "5000 [GEOGRAPHIC_DATA]"
type input "[GEOGRAPHIC_DATA]"
type input "76115"
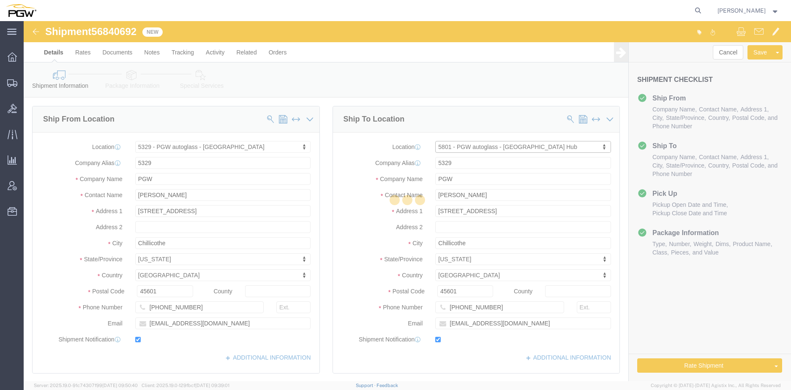
type input "[PHONE_NUMBER]"
type input "[EMAIL_ADDRESS][DOMAIN_NAME]"
select select "[GEOGRAPHIC_DATA]"
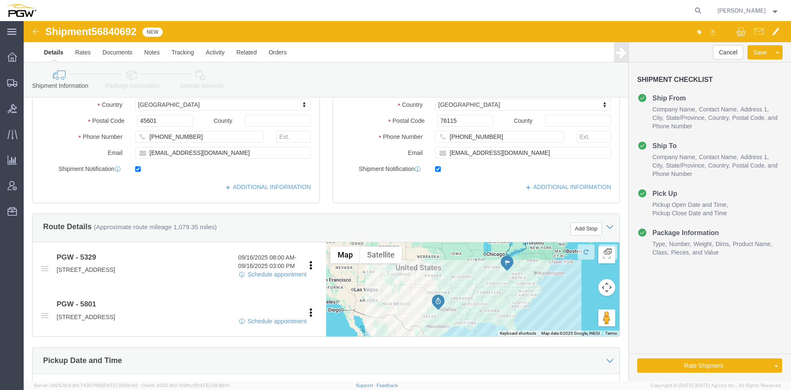
scroll to position [253, 0]
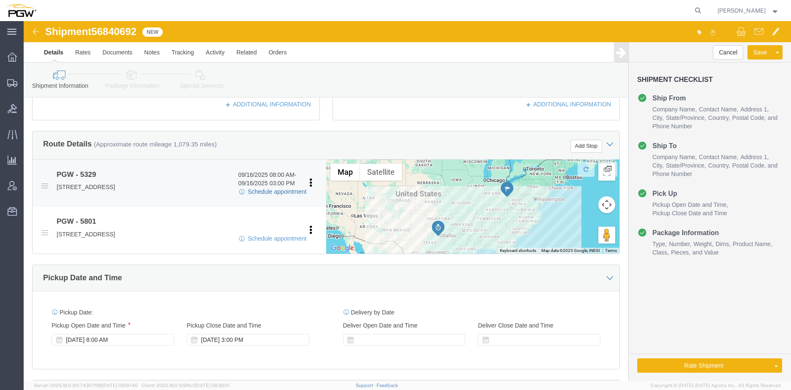
click link "Schedule appointment"
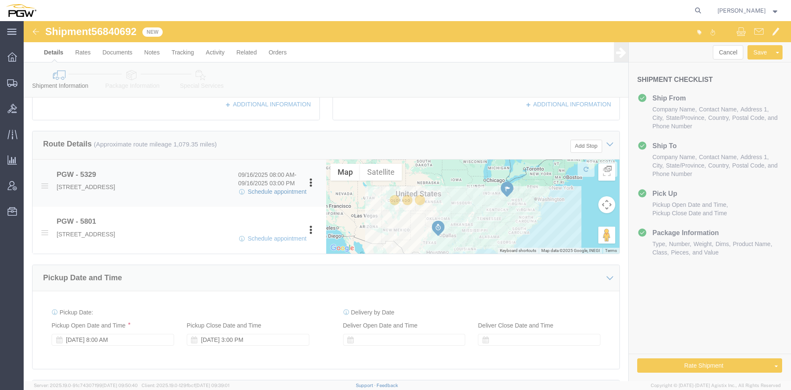
select select
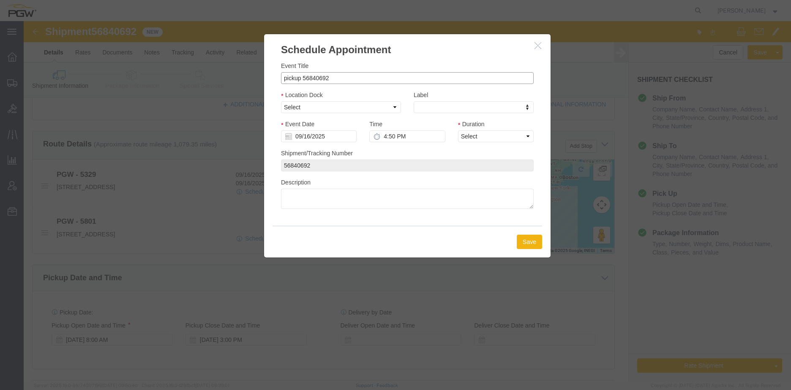
drag, startPoint x: 277, startPoint y: 60, endPoint x: 203, endPoint y: 57, distance: 73.6
click div "Schedule Appointment Event Title pickup 56840692 Location Dock Select Glass LTL…"
click input "56840692"
type input "56840692 (Green Racks FTL)"
click select "Select Glass LTL Sundries Outbound Racks"
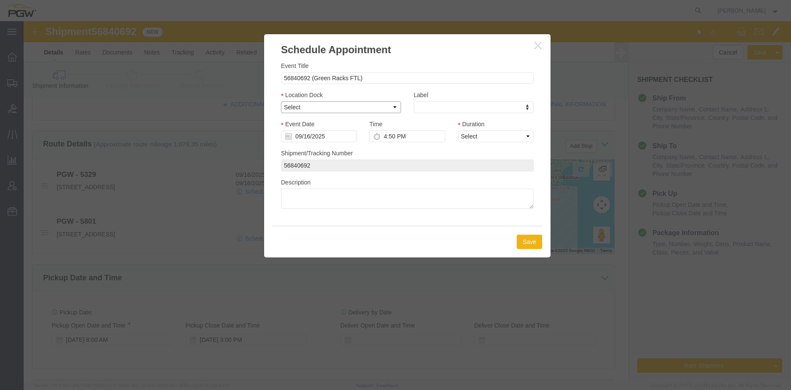
select select "3"
click select "Select Glass LTL Sundries Outbound Racks"
click input "09/16/2025"
click td "17"
type input "09/17/2025"
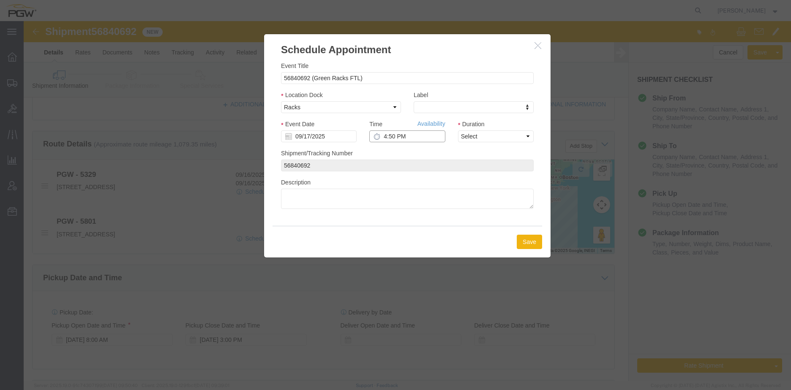
click input "4:50 PM"
type input "9:00 AM"
click select "Select 15 min 30 min 45 min 1 hr 2 hr 3 hr 4 hr"
select select "60"
click select "Select 15 min 30 min 45 min 1 hr 2 hr 3 hr 4 hr"
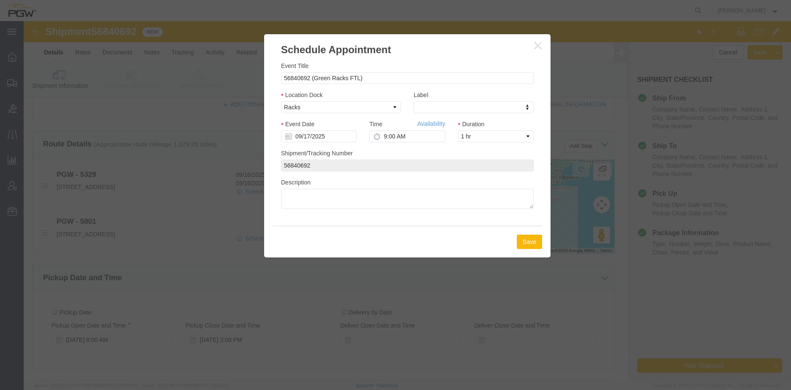
click button "Save"
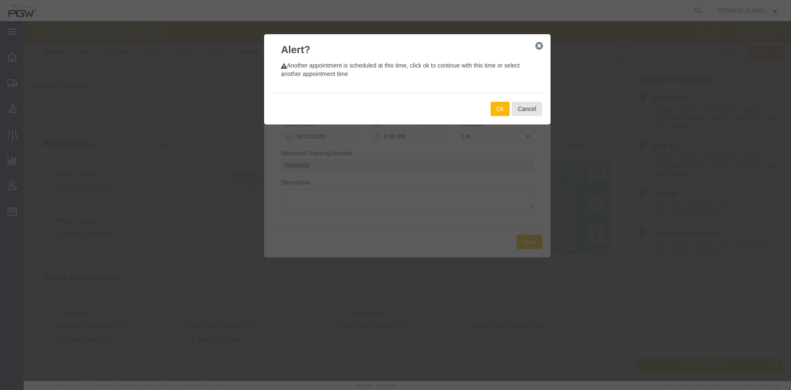
drag, startPoint x: 472, startPoint y: 87, endPoint x: 512, endPoint y: 110, distance: 45.9
click div "Alert? Another appointment is scheduled at this time, click ok to continue with…"
drag, startPoint x: 504, startPoint y: 89, endPoint x: 492, endPoint y: 106, distance: 21.3
click div "Alert? Another appointment is scheduled at this time, click ok to continue with…"
click button "Cancel"
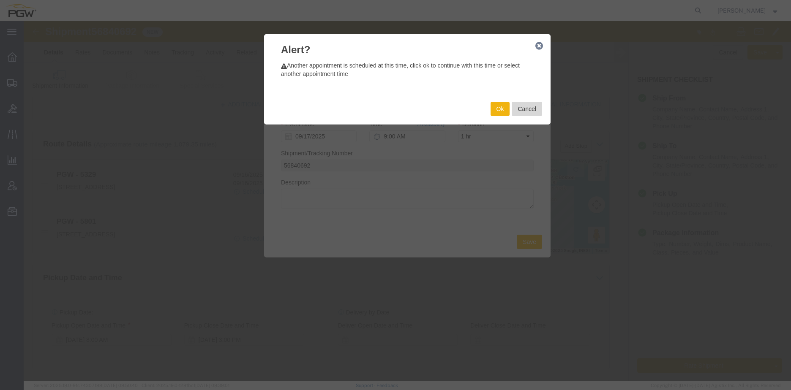
scroll to position [0, 0]
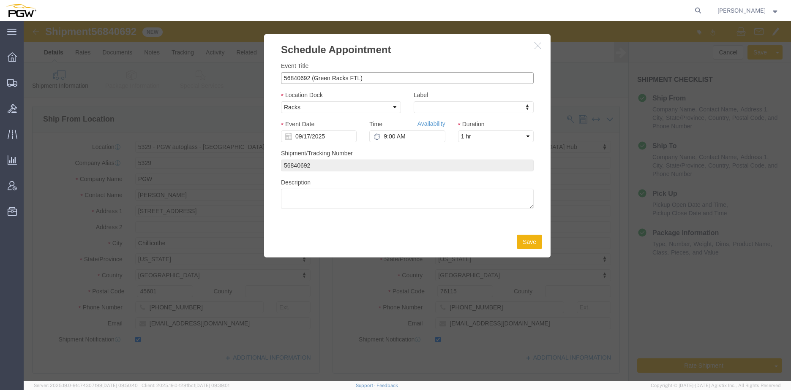
click input "56840692 (Green Racks FTL)"
click select "Select Glass LTL Sundries Outbound Racks"
click input "56840692 (Green Racks FTL)"
click select "Select Glass LTL Sundries Outbound Racks"
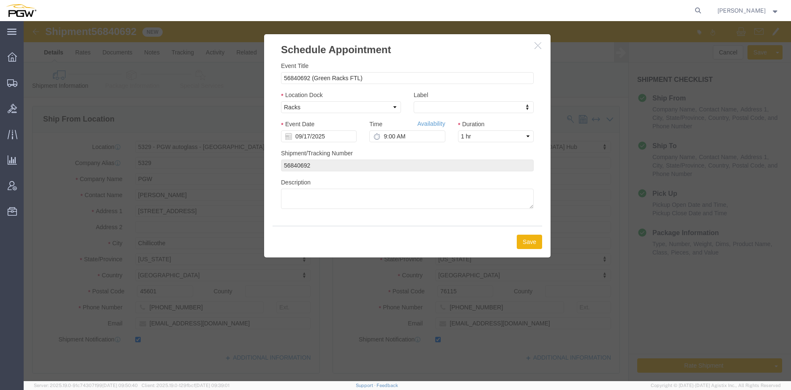
click icon "button"
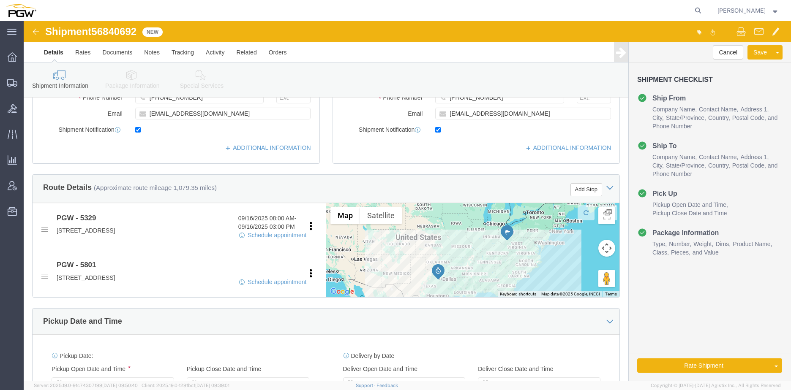
scroll to position [211, 0]
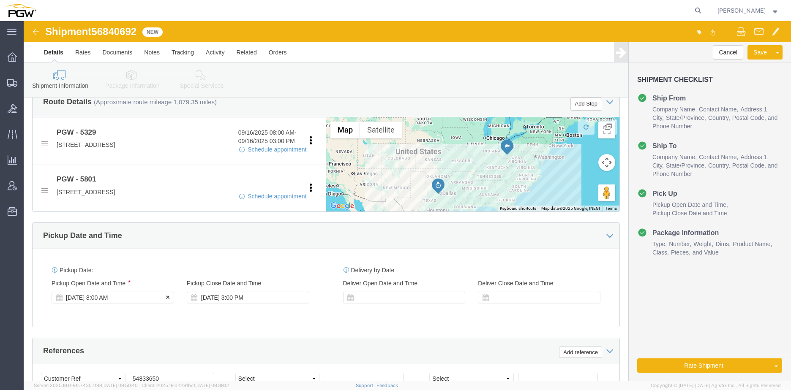
click div "[DATE] 8:00 AM"
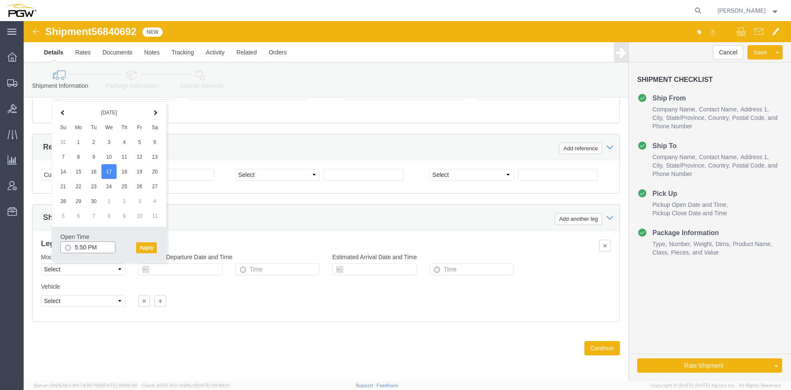
click input "5:50 PM"
type input "9:00 AM"
click button "Apply"
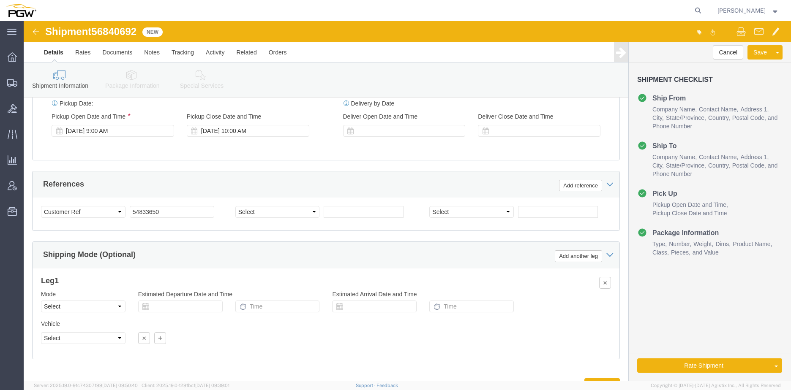
scroll to position [415, 0]
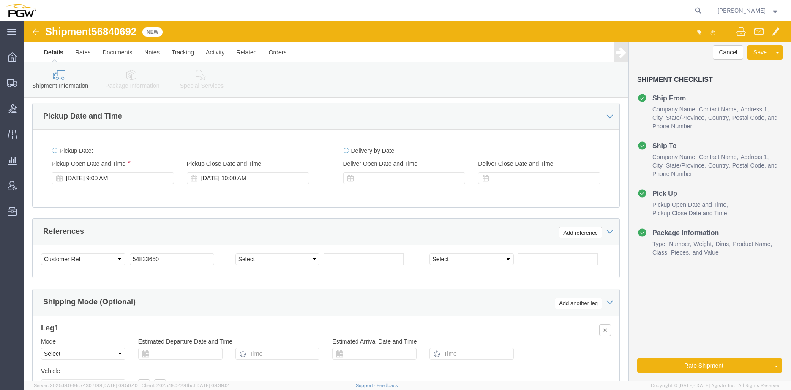
click span "56840692"
copy span "56840692"
click input "54833650"
drag, startPoint x: 149, startPoint y: 240, endPoint x: 80, endPoint y: 238, distance: 68.5
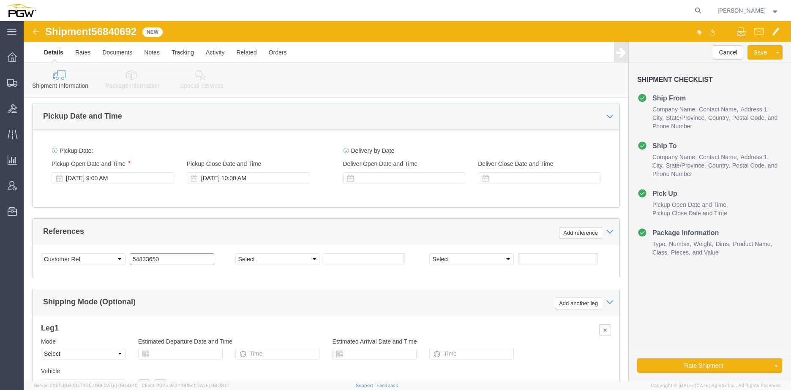
click div "Select Account Type Activity ID Airline Appointment Number ASN Batch Request # …"
paste input "6840692"
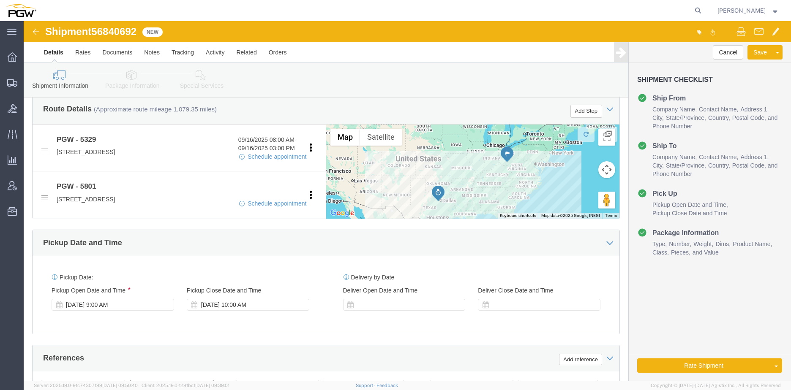
scroll to position [246, 0]
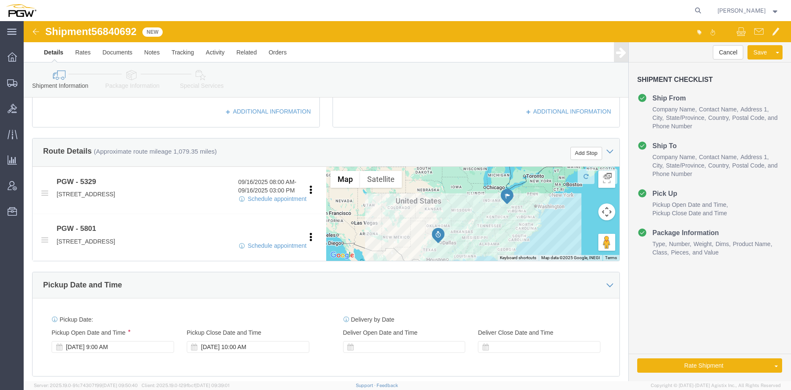
type input "56840692"
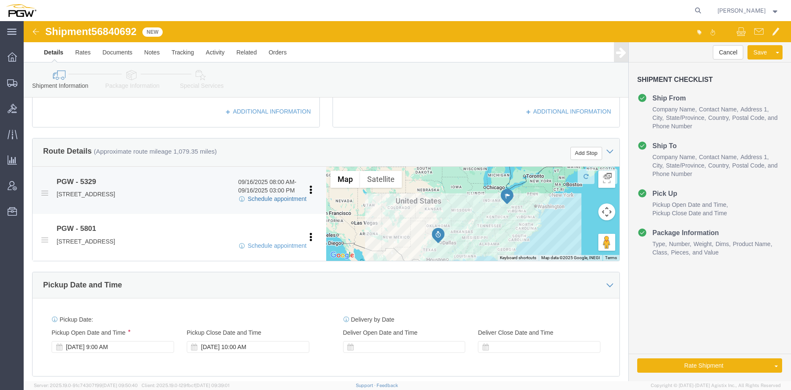
click link "Schedule appointment"
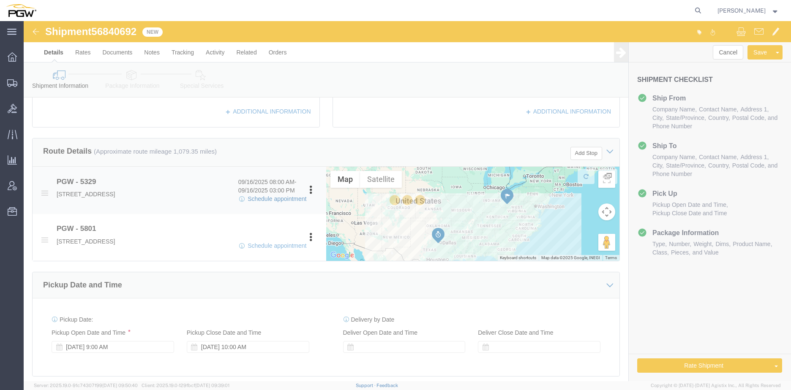
select select
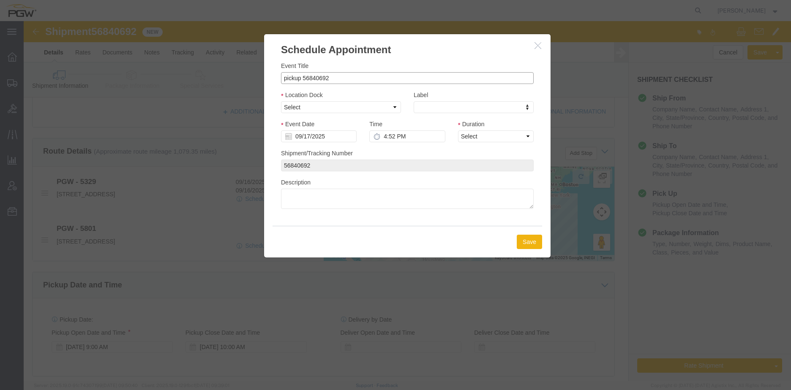
drag, startPoint x: 277, startPoint y: 58, endPoint x: 234, endPoint y: 53, distance: 43.8
click div "Schedule Appointment Event Title pickup 56840692 Location Dock Select Glass LTL…"
click input "56840692"
type input "56840692 - Green Racks to be loaded (FTL)"
click select "Select Glass LTL Sundries Outbound Racks"
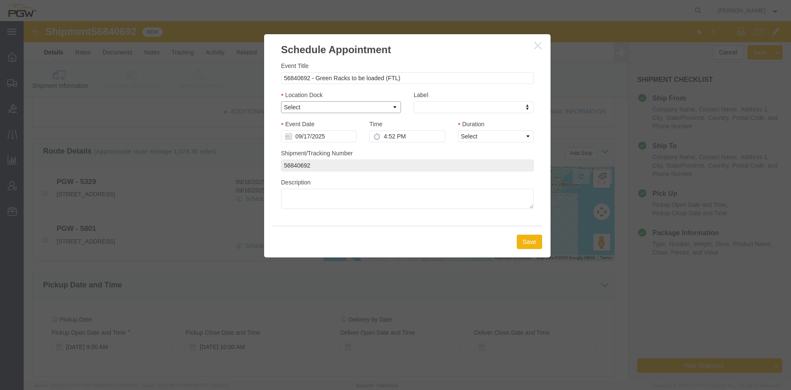
select select "5"
click select "Select Glass LTL Sundries Outbound Racks"
click input "09/17/2025"
click td "17"
click input "4:52 PM"
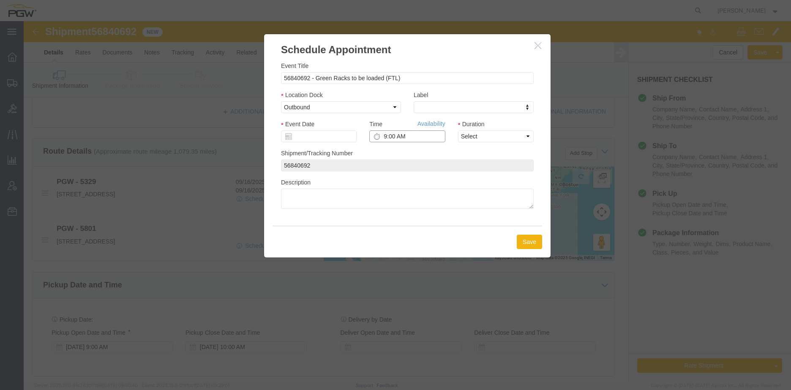
type input "9:00 AM"
drag, startPoint x: 496, startPoint y: 117, endPoint x: 491, endPoint y: 117, distance: 5.1
click select "Select 15 min 30 min 45 min 1 hr 2 hr 3 hr 4 hr"
select select "60"
click select "Select 15 min 30 min 45 min 1 hr 2 hr 3 hr 4 hr"
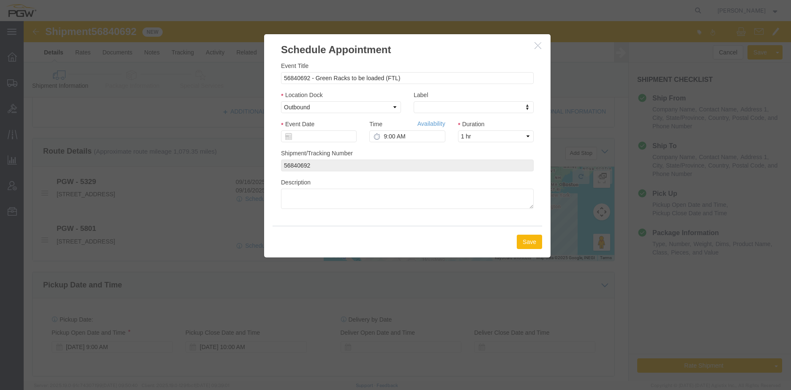
click button "Save"
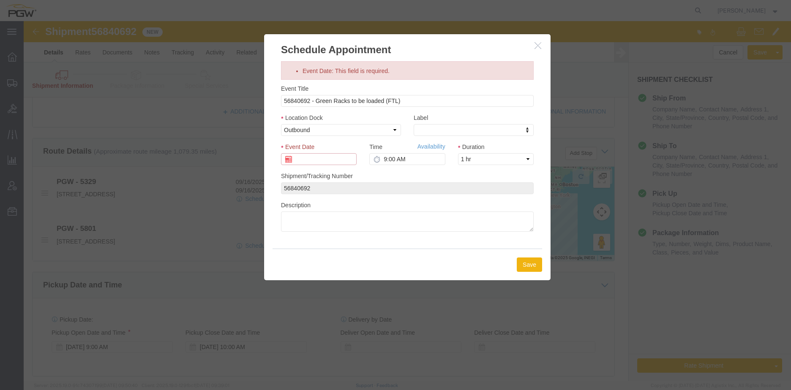
click input "Event Date: This field is required."
click td "17"
type input "09/17/2025"
click button "Save"
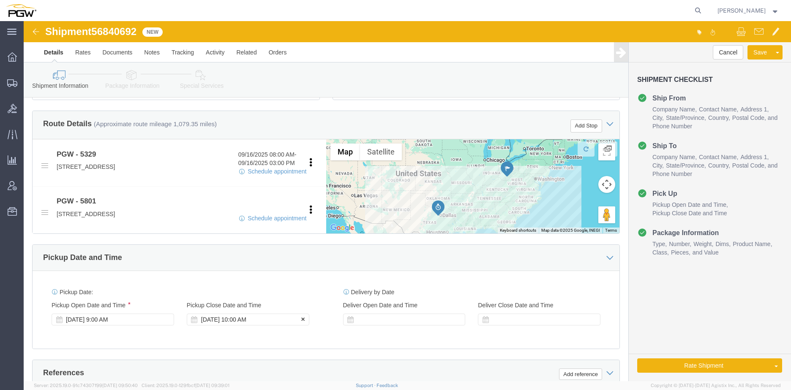
scroll to position [289, 0]
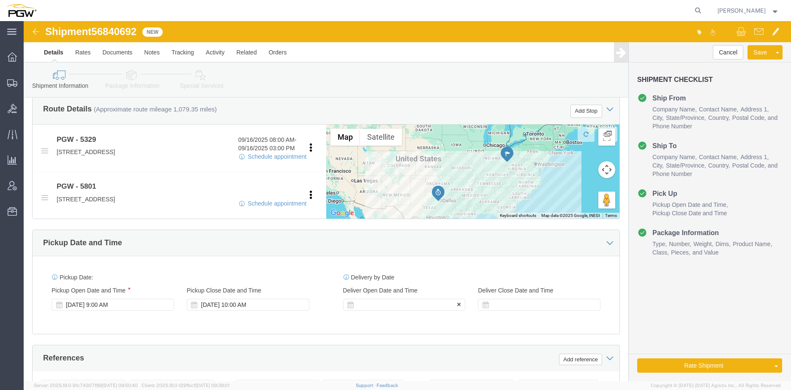
click div
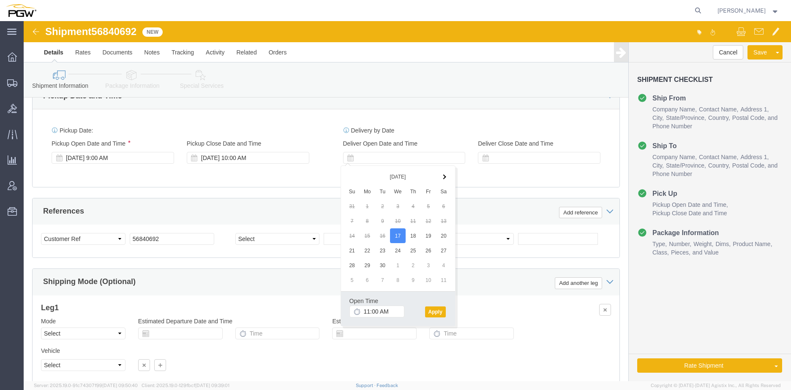
scroll to position [415, 0]
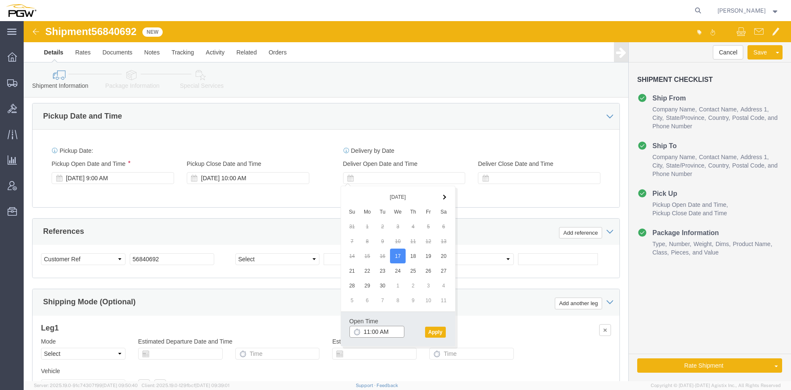
click input "11:00 AM"
click input "9:00 AM"
type input "8:30 AM"
click button "Apply"
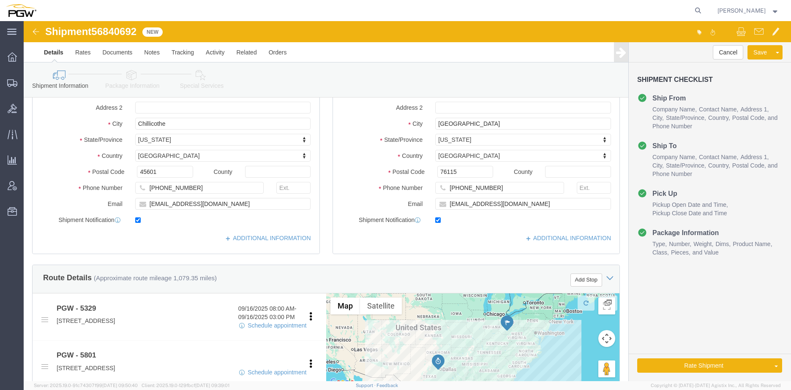
scroll to position [246, 0]
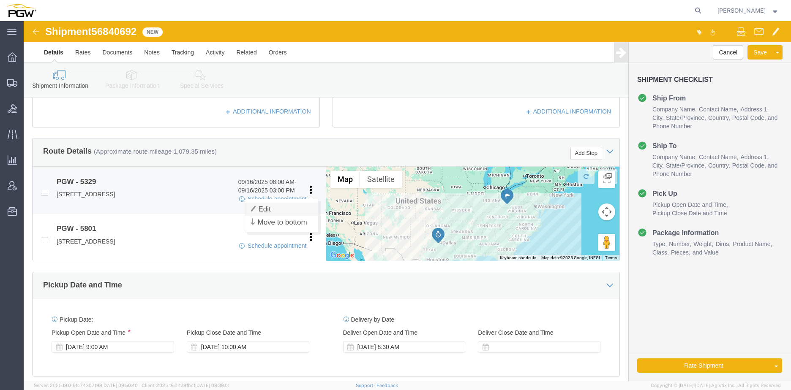
click link "Edit"
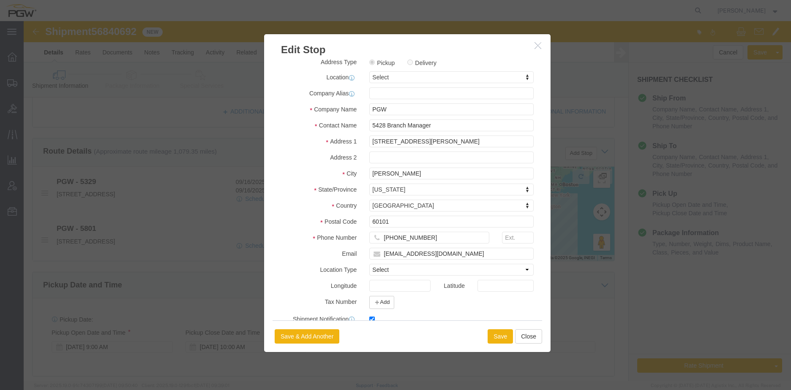
scroll to position [0, 0]
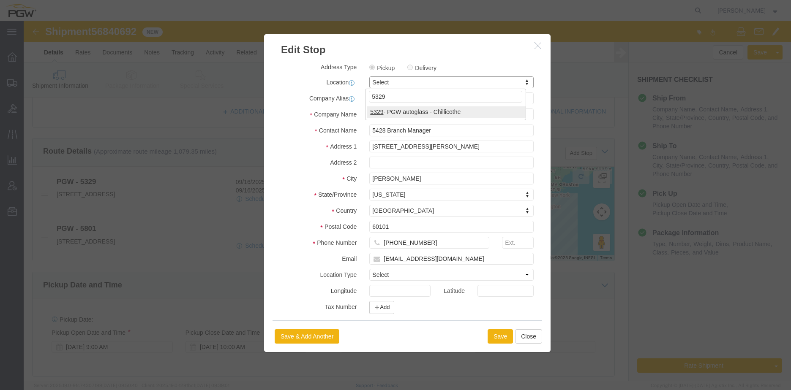
type input "5329"
select select "28253"
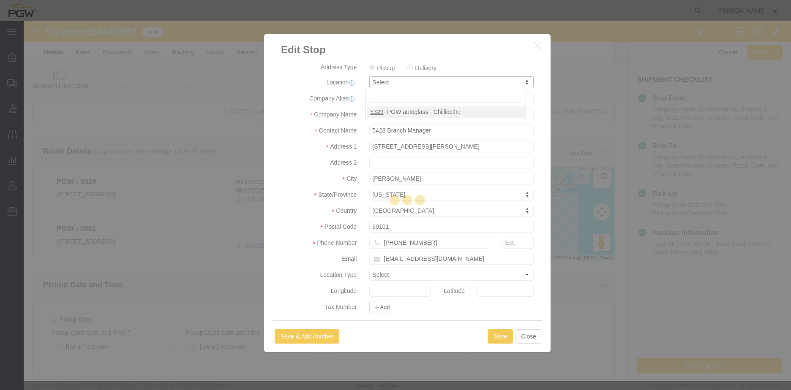
type input "5329"
type input "[PERSON_NAME]"
type input "[STREET_ADDRESS]"
type input "Chillicothe"
type input "45601"
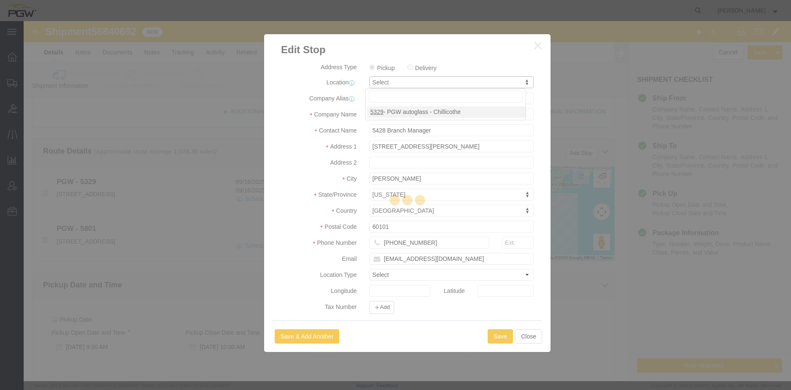
type input "[PHONE_NUMBER]"
type input "[EMAIL_ADDRESS][DOMAIN_NAME]"
select select "OH"
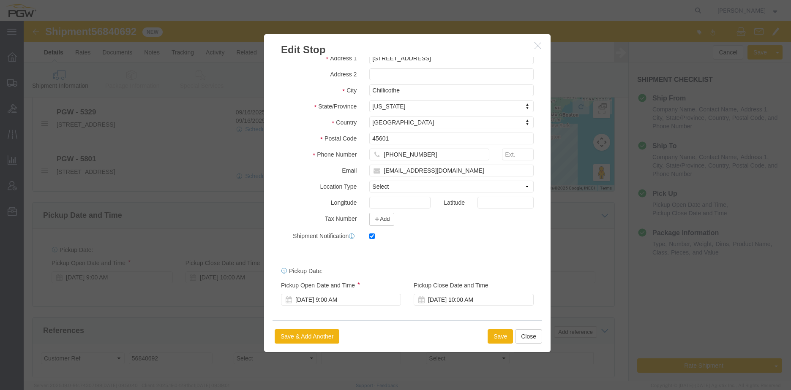
scroll to position [331, 0]
click button "Save"
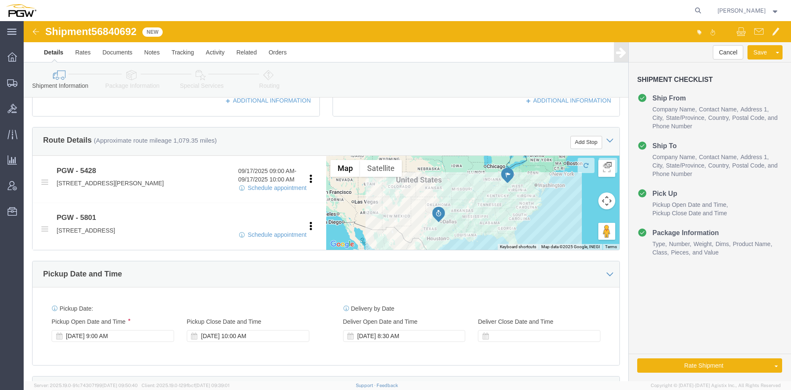
scroll to position [204, 0]
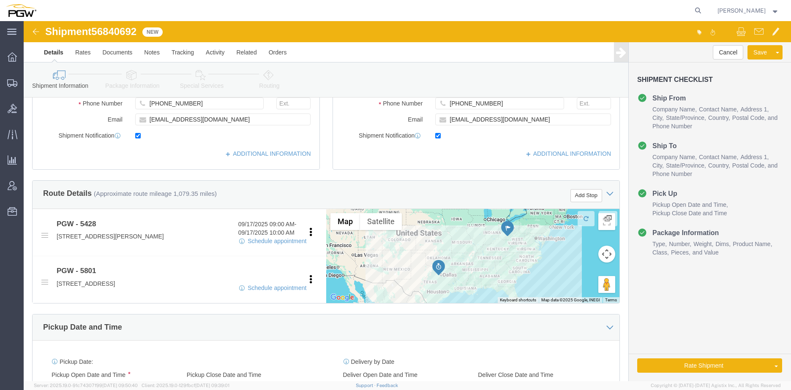
click icon
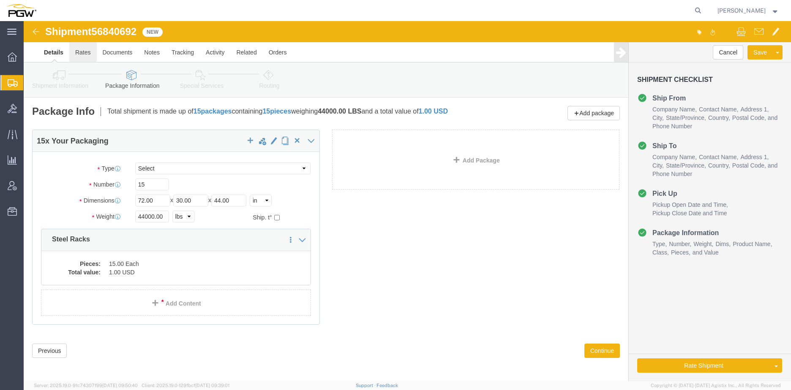
click link "Rates"
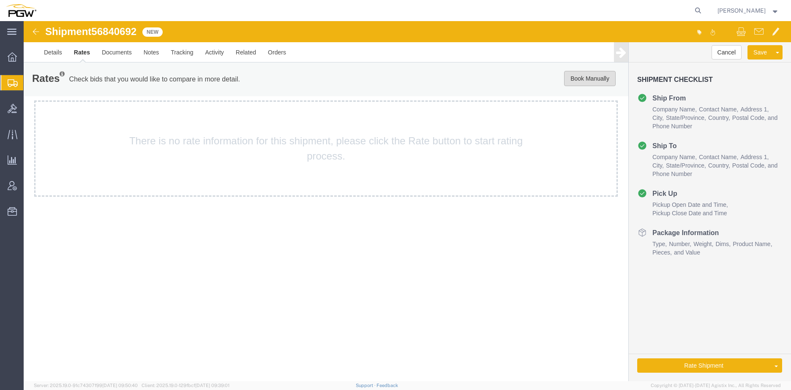
click at [571, 81] on button "Book Manually" at bounding box center [590, 78] width 52 height 15
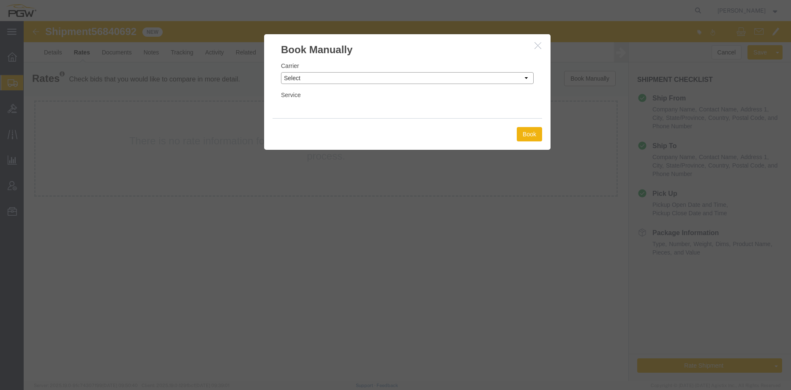
click at [369, 76] on select "Select Add New Carrier (and default service) A. [PERSON_NAME] Inc ABF Freight S…" at bounding box center [407, 78] width 253 height 12
select select "146"
click at [281, 72] on select "Select Add New Carrier (and default service) A. [PERSON_NAME] Inc ABF Freight S…" at bounding box center [407, 78] width 253 height 12
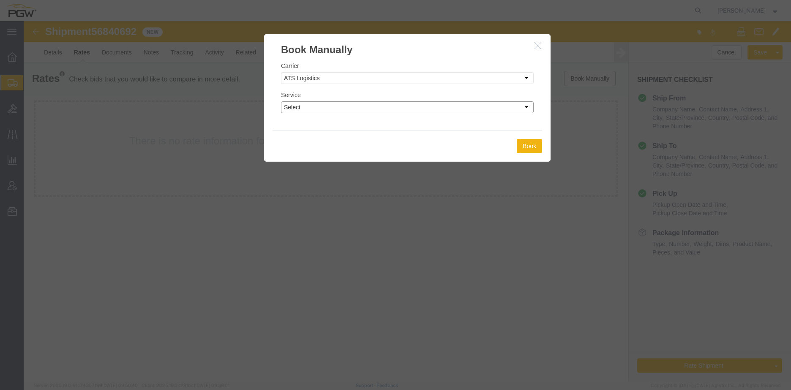
drag, startPoint x: 390, startPoint y: 107, endPoint x: 387, endPoint y: 111, distance: 4.5
click at [390, 107] on select "Select CONESTOGA DFRM/STEP Economy TL Flatbed Intermodal LTL Standard Next Day …" at bounding box center [407, 107] width 253 height 12
select select "25032"
click at [281, 101] on select "Select CONESTOGA DFRM/STEP Economy TL Flatbed Intermodal LTL Standard Next Day …" at bounding box center [407, 107] width 253 height 12
click at [529, 147] on button "Book" at bounding box center [529, 146] width 25 height 14
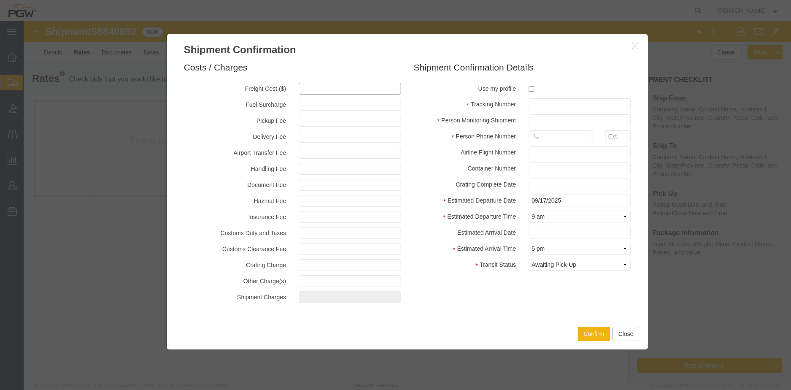
click at [333, 87] on input "text" at bounding box center [350, 89] width 102 height 12
type input "2200"
type input "2,200.00"
click at [529, 89] on input "checkbox" at bounding box center [531, 88] width 5 height 5
checkbox input "true"
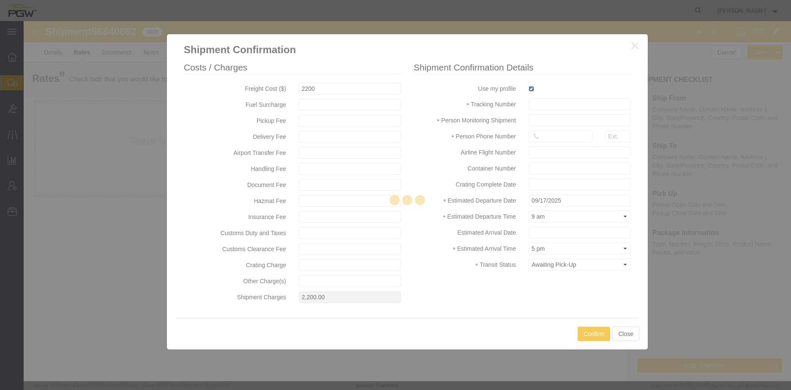
type input "[PERSON_NAME]"
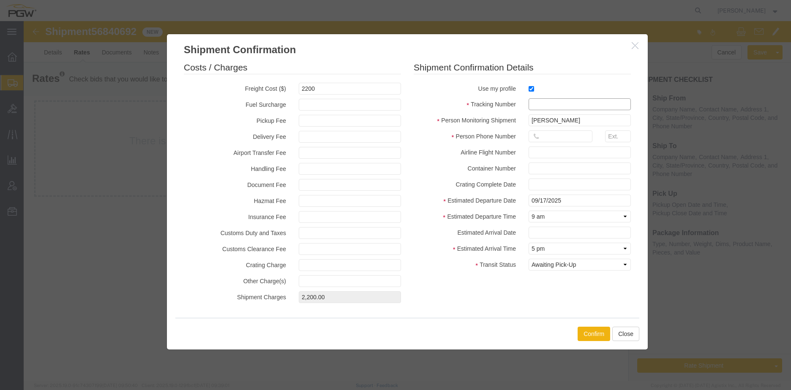
click at [537, 103] on input "text" at bounding box center [580, 104] width 102 height 12
paste input "56840692"
type input "56840692"
click at [551, 135] on input "text" at bounding box center [561, 137] width 64 height 12
type input "7402538648"
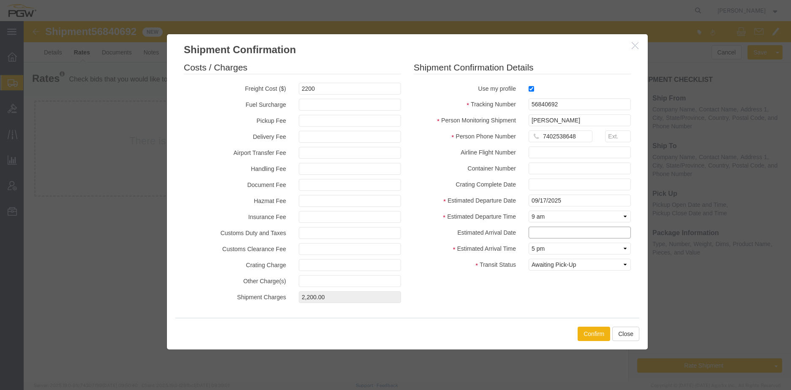
type input "[DATE]"
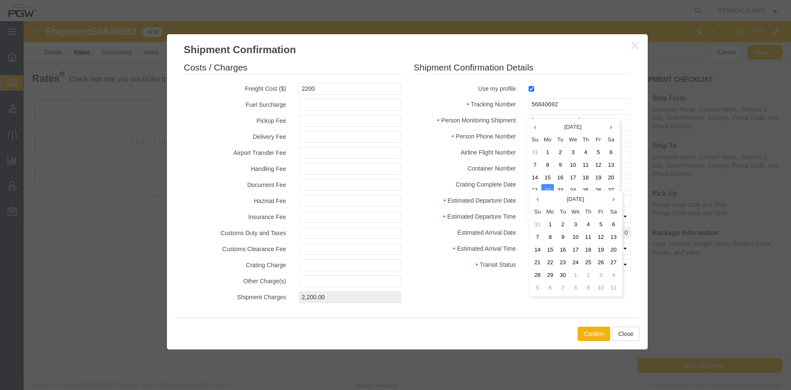
click at [444, 181] on label "Crating Complete Date" at bounding box center [464, 184] width 115 height 10
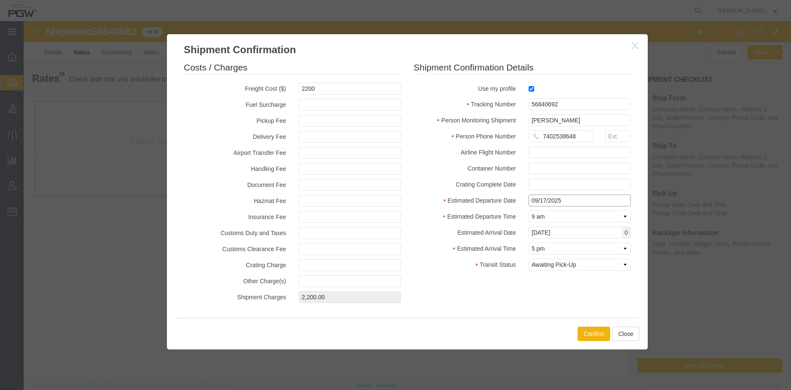
click at [552, 199] on input "09/17/2025" at bounding box center [580, 201] width 102 height 12
click at [445, 195] on label "Estimated Departure Date" at bounding box center [464, 200] width 115 height 10
click at [544, 250] on select "Select Midnight 1 am 2 am 3 am 4 am 5 am 6 am 7 am 8 am 9 am 10 am 11 am 12 Noo…" at bounding box center [580, 249] width 102 height 12
select select "0900"
click at [529, 243] on select "Select Midnight 1 am 2 am 3 am 4 am 5 am 6 am 7 am 8 am 9 am 10 am 11 am 12 Noo…" at bounding box center [580, 249] width 102 height 12
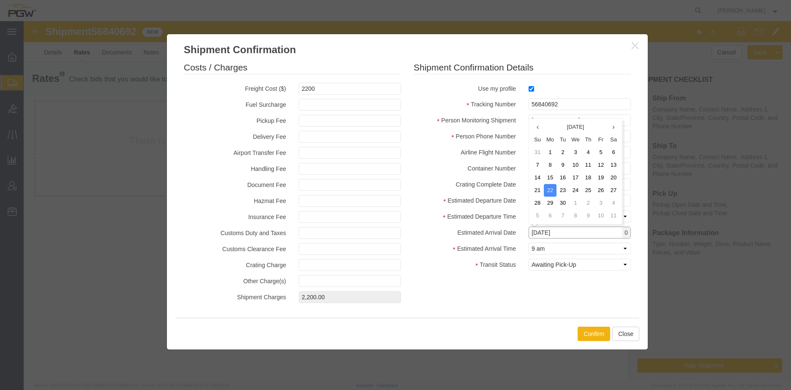
click at [542, 233] on input "[DATE]" at bounding box center [580, 233] width 102 height 12
click at [599, 179] on td "19" at bounding box center [600, 178] width 13 height 13
type input "[DATE]"
click at [445, 207] on div "Estimated Departure Date [DATE]" at bounding box center [522, 201] width 230 height 12
click at [593, 335] on button "Confirm" at bounding box center [594, 334] width 33 height 14
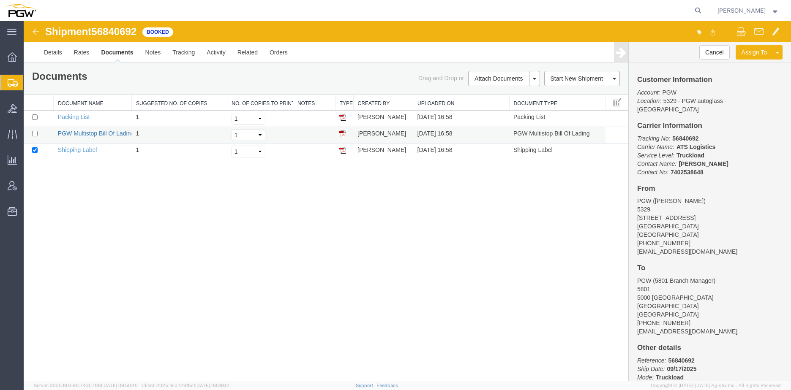
click at [117, 132] on link "PGW Multistop Bill Of Lading" at bounding box center [96, 133] width 76 height 7
click at [765, 65] on link "Clone Shipment" at bounding box center [745, 66] width 73 height 13
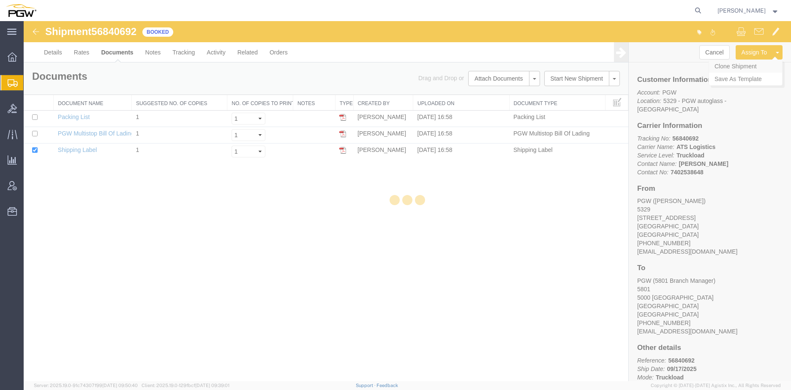
select select "28253"
select select "62891"
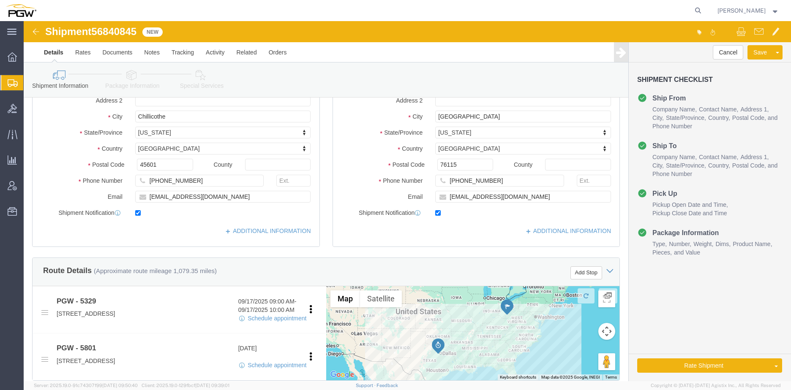
scroll to position [169, 0]
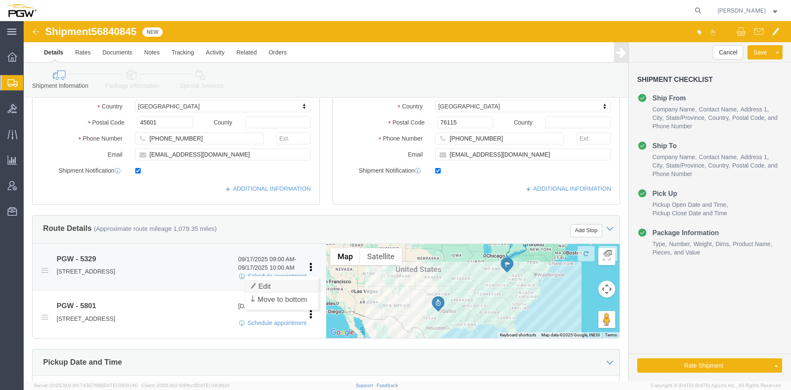
click link "Edit"
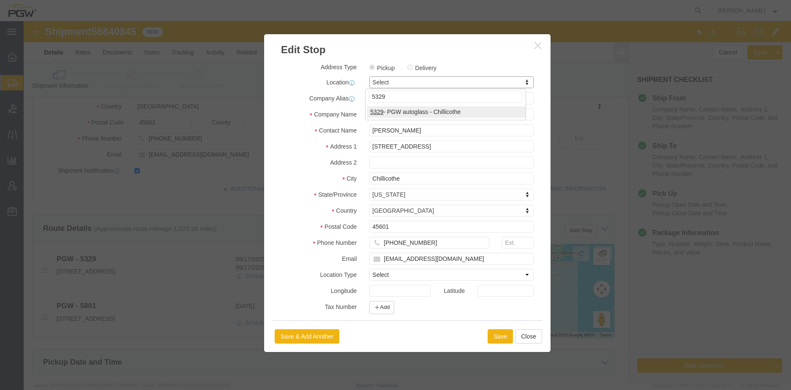
type input "5329"
select select "28253"
type input "5329"
select select "OH"
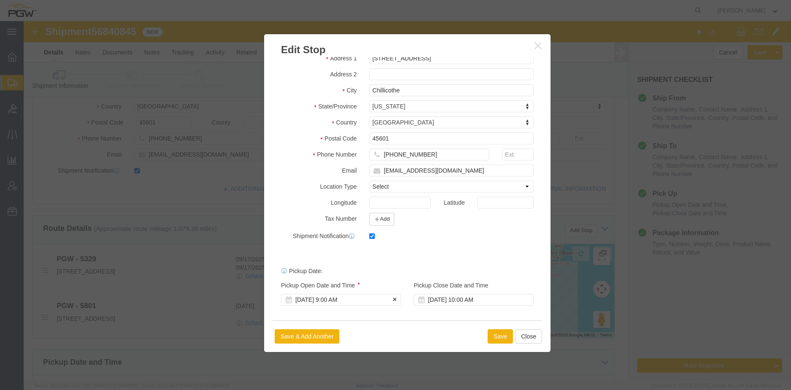
click div "[DATE] 9:00 AM"
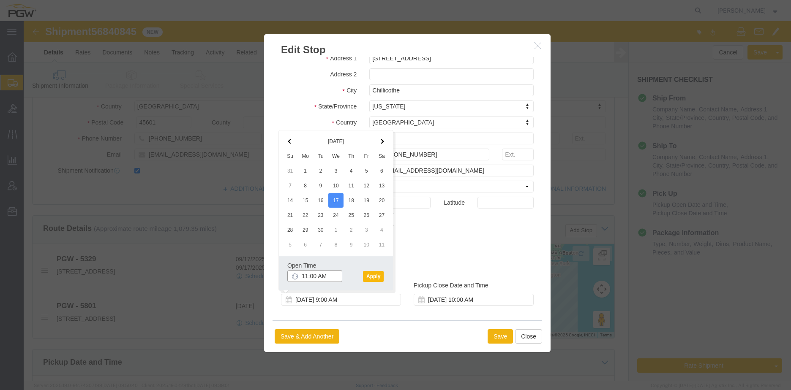
type input "11:00 AM"
click button "Apply"
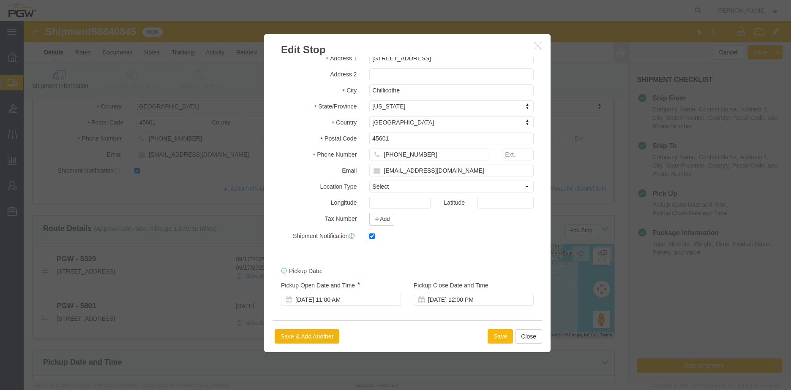
click button "Save"
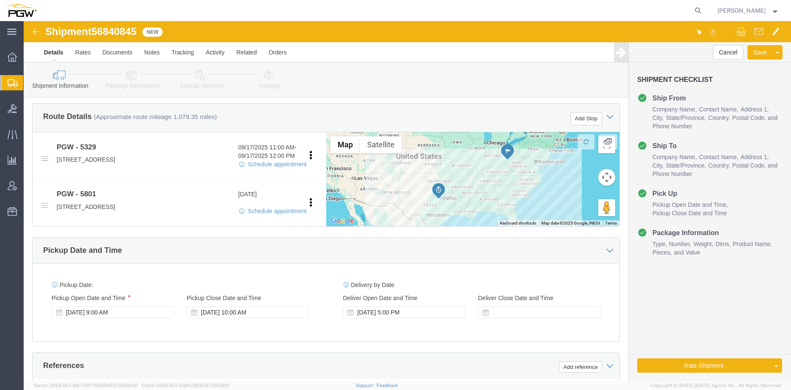
scroll to position [296, 0]
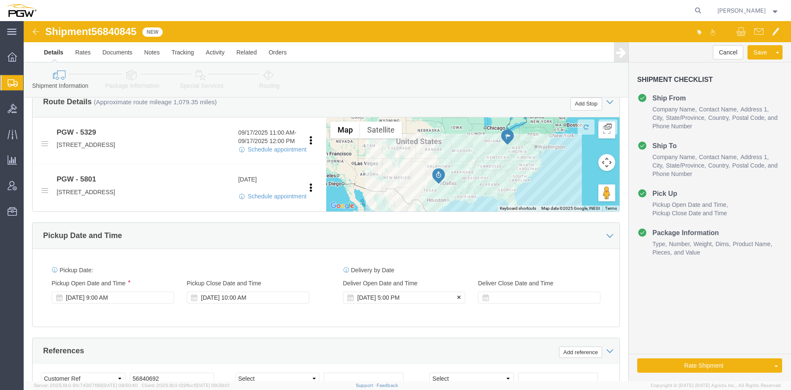
click div "[DATE] 5:00 PM"
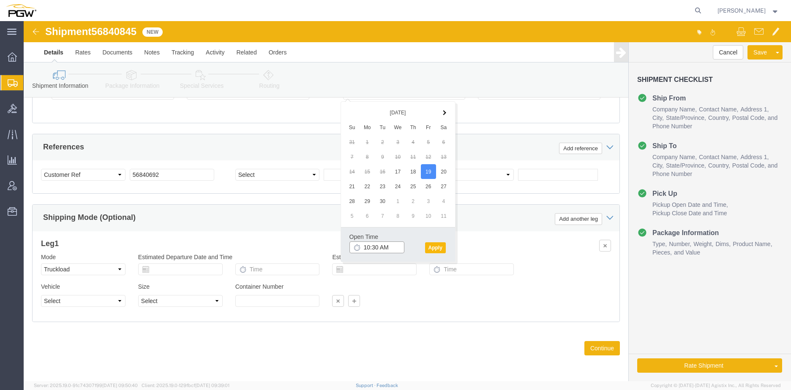
type input "10:30 AM"
click button "Apply"
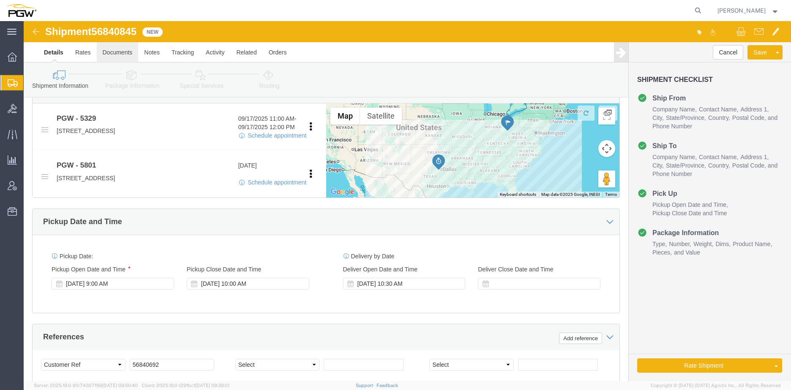
scroll to position [331, 0]
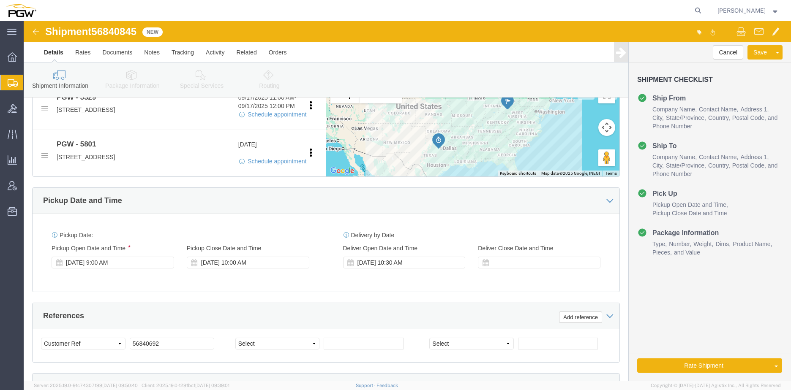
click span "56840845"
copy span "56840845"
click input "56840692"
drag, startPoint x: 158, startPoint y: 324, endPoint x: 62, endPoint y: 315, distance: 96.4
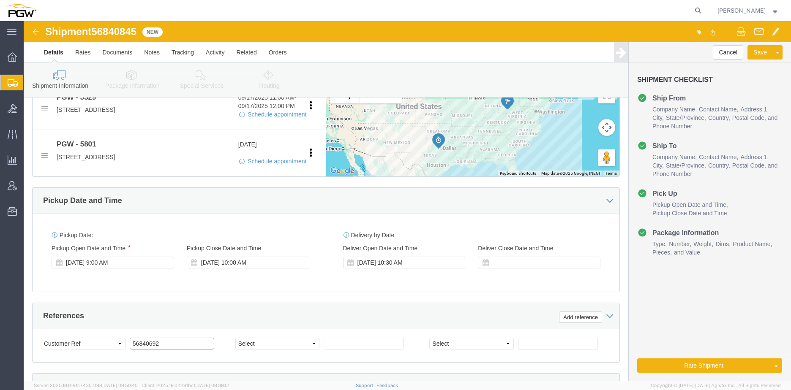
click div "Select Account Type Activity ID Airline Appointment Number ASN Batch Request # …"
paste input "845"
click input "56840845"
type input "56840845"
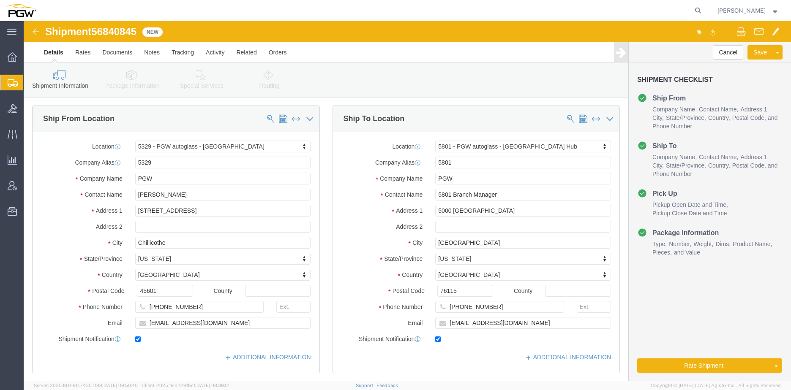
scroll to position [0, 0]
click link "Rates"
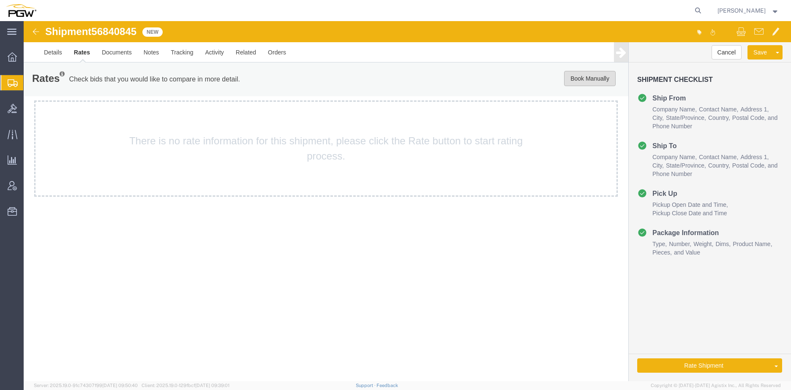
click at [597, 81] on button "Book Manually" at bounding box center [590, 78] width 52 height 15
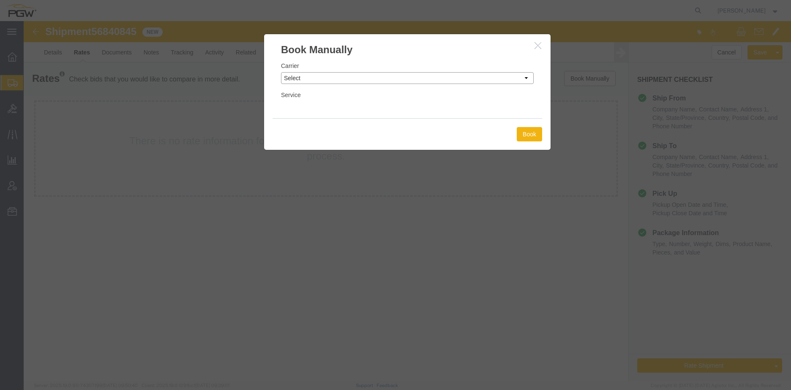
click at [311, 82] on select "Select Add New Carrier (and default service) A. [PERSON_NAME] Inc ABF Freight S…" at bounding box center [407, 78] width 253 height 12
select select "146"
click at [281, 72] on select "Select Add New Carrier (and default service) A. [PERSON_NAME] Inc ABF Freight S…" at bounding box center [407, 78] width 253 height 12
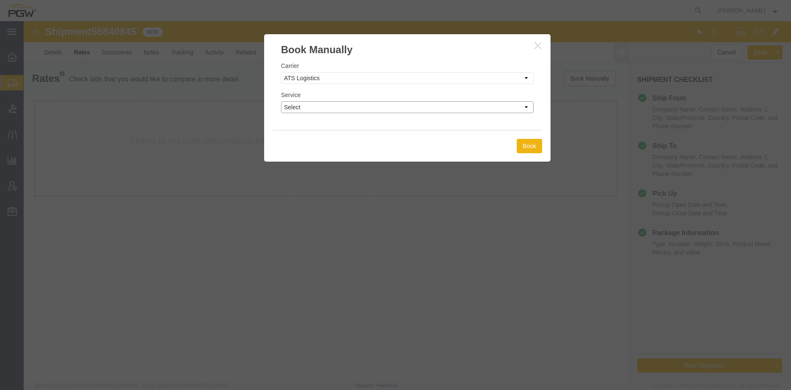
click at [417, 106] on select "Select CONESTOGA DFRM/STEP Economy TL Flatbed Intermodal LTL Standard Next Day …" at bounding box center [407, 107] width 253 height 12
select select "25032"
click at [281, 101] on select "Select CONESTOGA DFRM/STEP Economy TL Flatbed Intermodal LTL Standard Next Day …" at bounding box center [407, 107] width 253 height 12
click at [539, 147] on button "Book" at bounding box center [529, 146] width 25 height 14
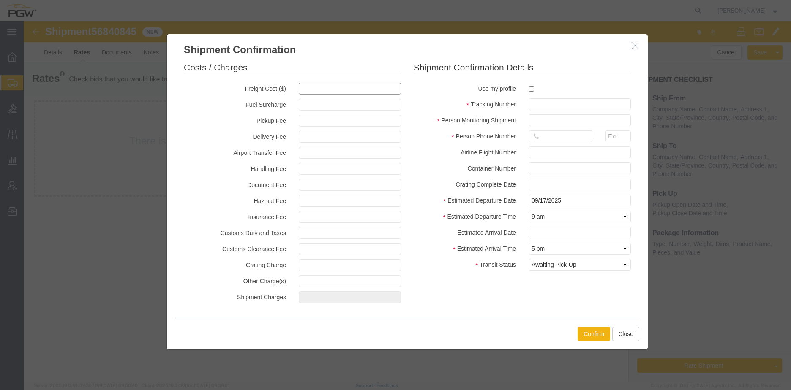
click at [321, 94] on input "text" at bounding box center [350, 89] width 102 height 12
type input "2200"
type input "2,200.00"
click at [531, 94] on label at bounding box center [580, 88] width 102 height 11
click at [531, 92] on input "checkbox" at bounding box center [531, 88] width 5 height 5
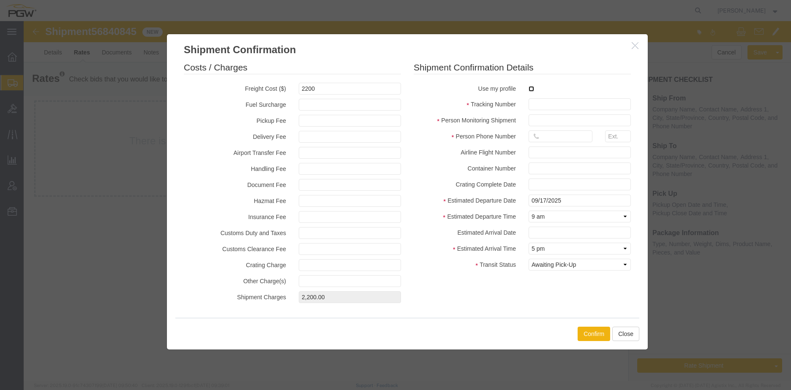
checkbox input "true"
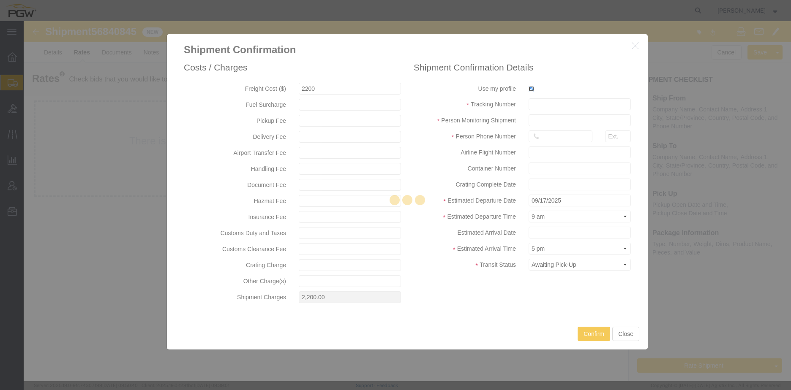
type input "[PERSON_NAME]"
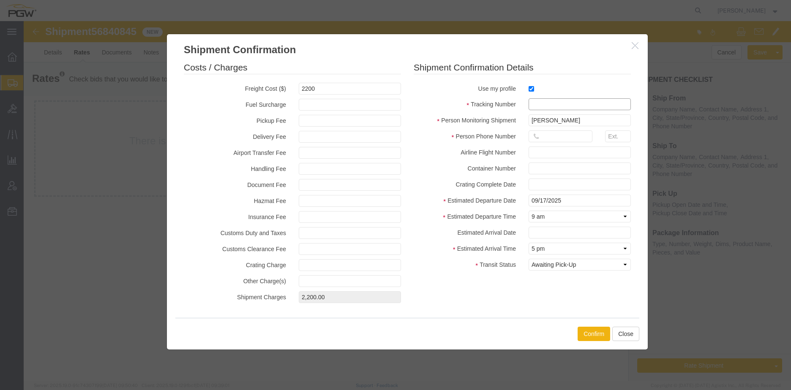
click at [541, 104] on input "text" at bounding box center [580, 104] width 102 height 12
paste input "56840845"
type input "56840845"
click at [553, 140] on input "text" at bounding box center [561, 137] width 64 height 12
type input "7402538648"
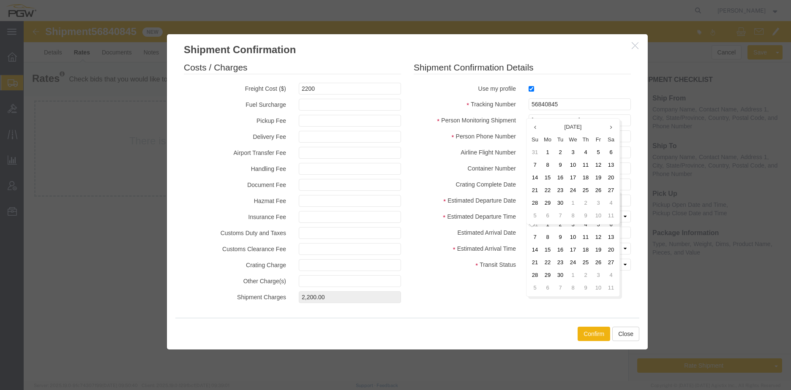
click at [454, 157] on div "Airline Flight Number" at bounding box center [522, 153] width 230 height 12
click at [541, 235] on input "text" at bounding box center [580, 233] width 102 height 12
click at [601, 179] on td "19" at bounding box center [600, 178] width 13 height 13
type input "[DATE]"
click at [542, 250] on select "Select Midnight 1 am 2 am 3 am 4 am 5 am 6 am 7 am 8 am 9 am 10 am 11 am 12 Noo…" at bounding box center [580, 249] width 102 height 12
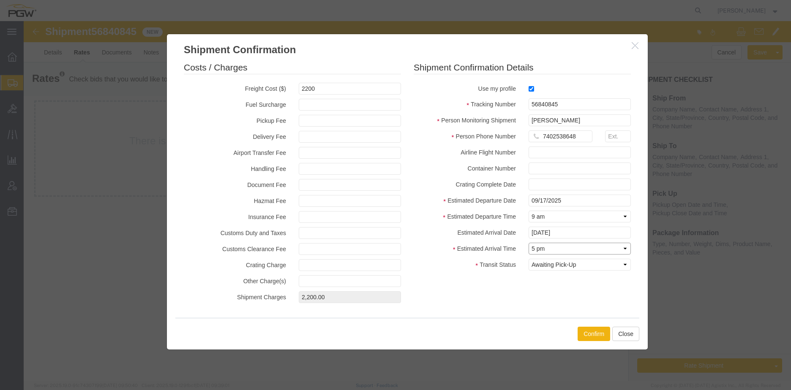
select select "1000"
click at [529, 243] on select "Select Midnight 1 am 2 am 3 am 4 am 5 am 6 am 7 am 8 am 9 am 10 am 11 am 12 Noo…" at bounding box center [580, 249] width 102 height 12
click at [552, 217] on select "Select Midnight 1 am 2 am 3 am 4 am 5 am 6 am 7 am 8 am 9 am 10 am 11 am 12 Noo…" at bounding box center [580, 217] width 102 height 12
select select "1100"
click at [529, 211] on select "Select Midnight 1 am 2 am 3 am 4 am 5 am 6 am 7 am 8 am 9 am 10 am 11 am 12 Noo…" at bounding box center [580, 217] width 102 height 12
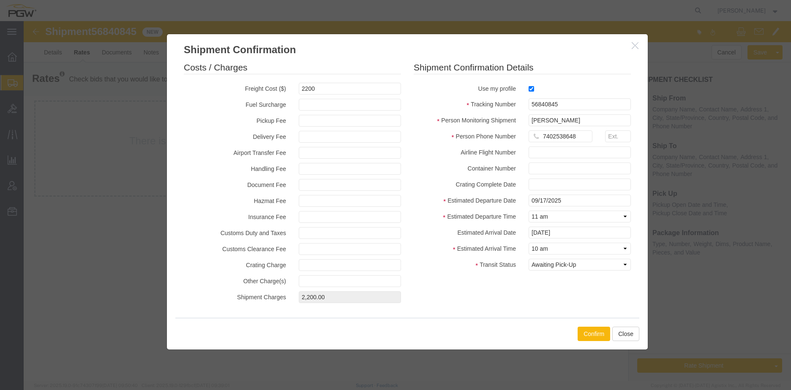
click at [600, 336] on button "Confirm" at bounding box center [594, 334] width 33 height 14
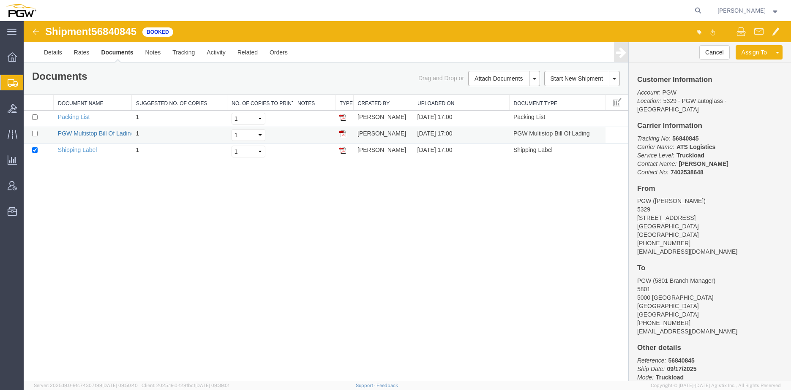
click at [89, 133] on link "PGW Multistop Bill Of Lading" at bounding box center [96, 133] width 76 height 7
